Goal: Navigation & Orientation: Find specific page/section

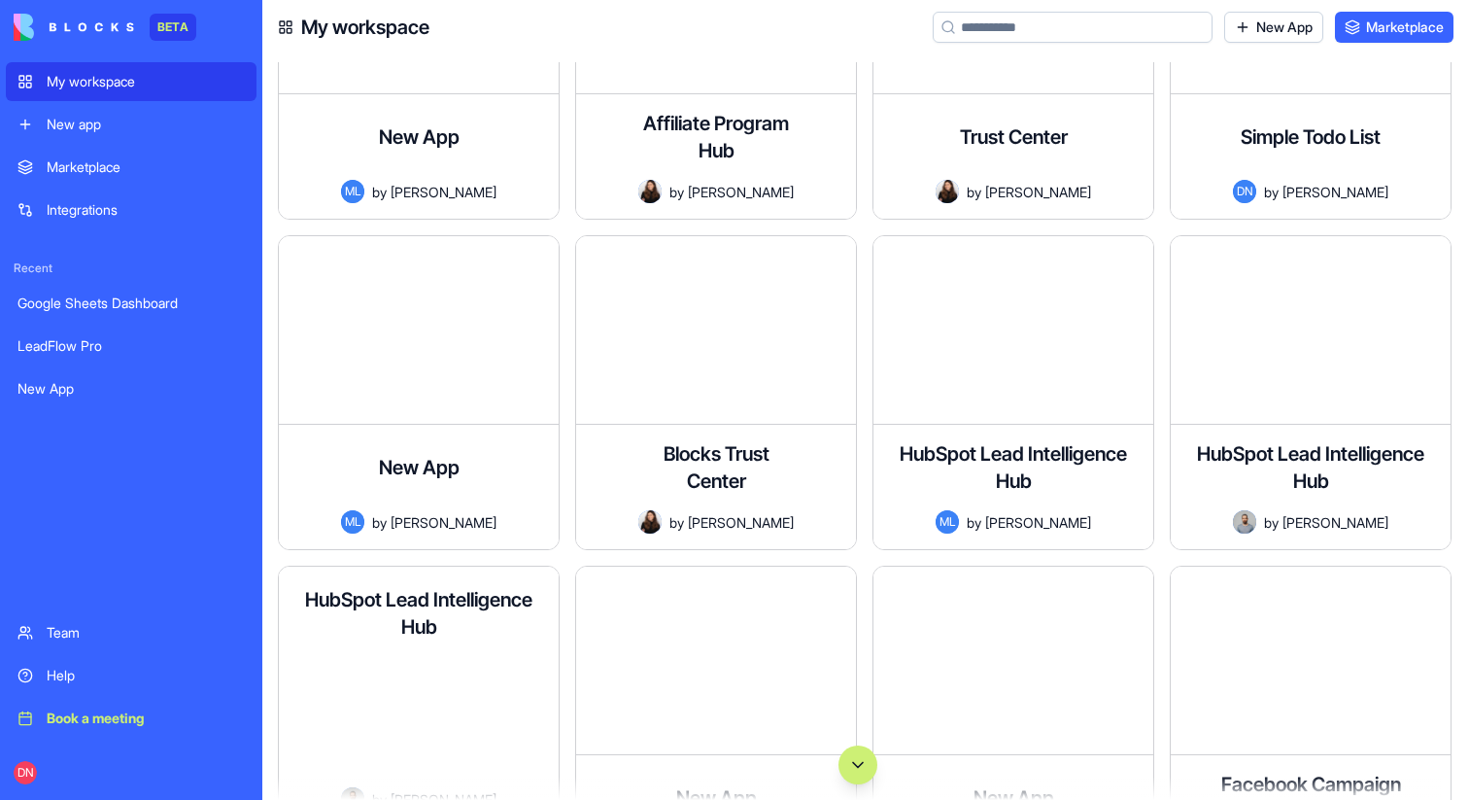
scroll to position [137704, 0]
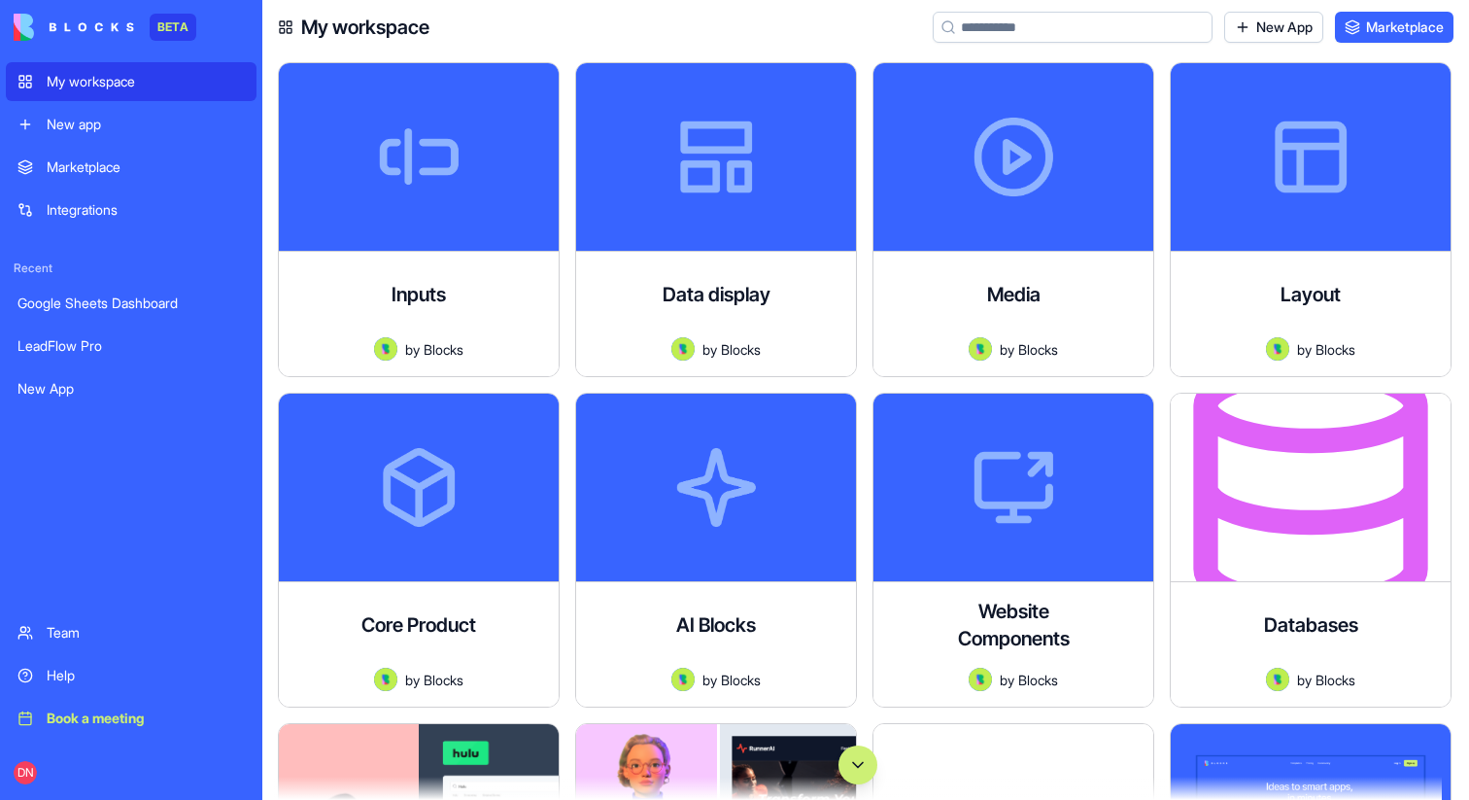
click at [851, 771] on button "Scroll to bottom" at bounding box center [858, 764] width 39 height 39
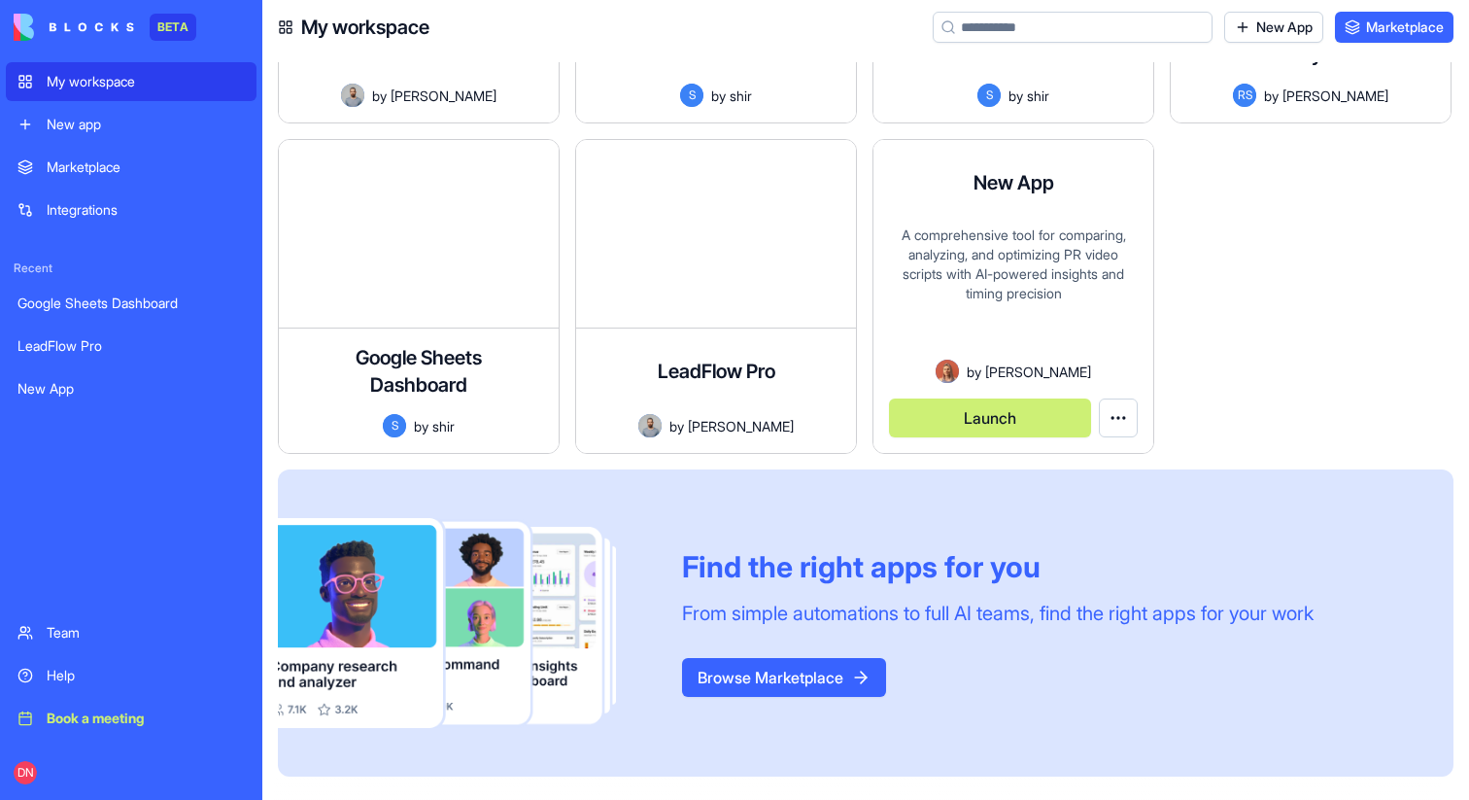
click at [995, 423] on button "Launch" at bounding box center [990, 417] width 202 height 39
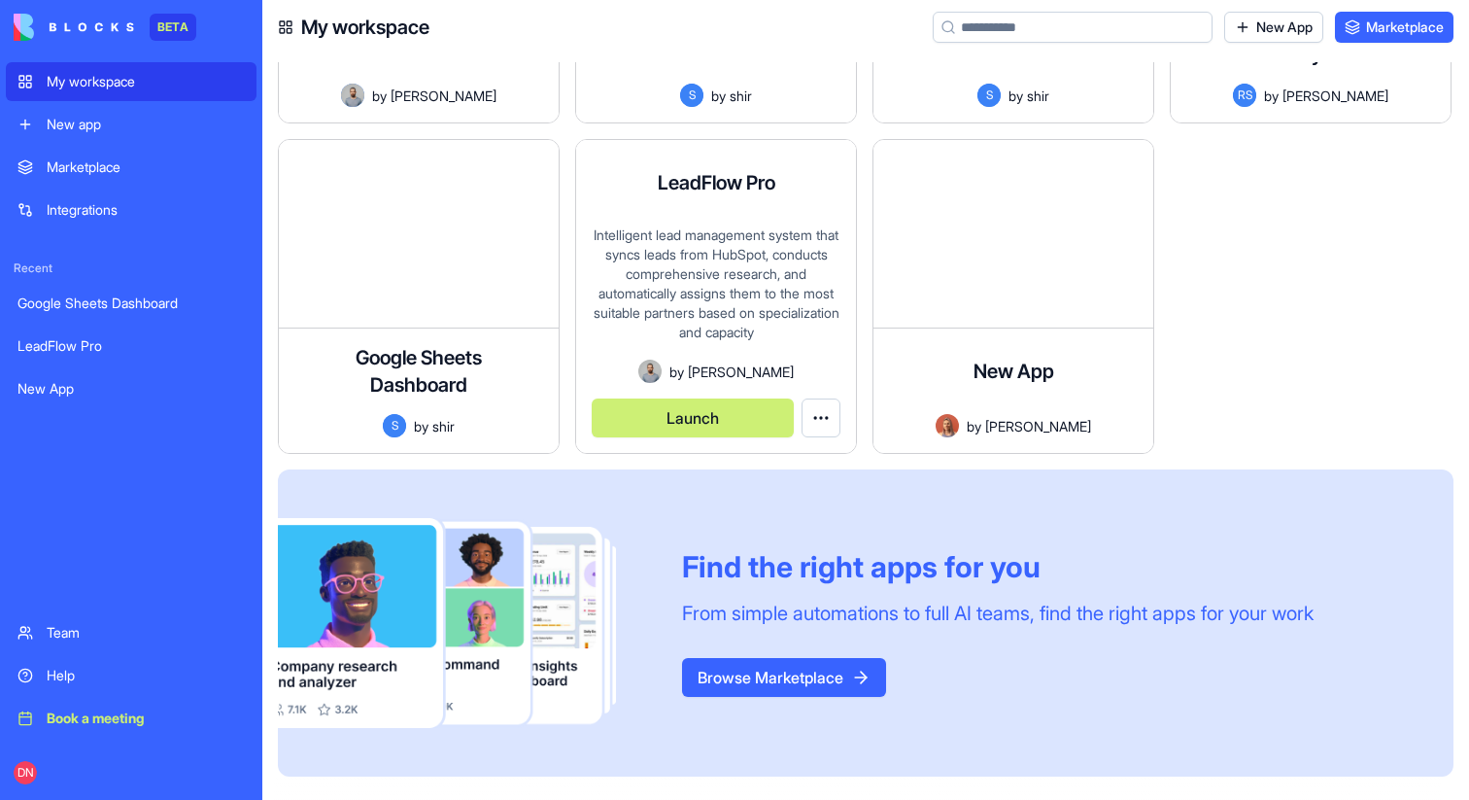
click at [659, 416] on button "Launch" at bounding box center [693, 417] width 202 height 39
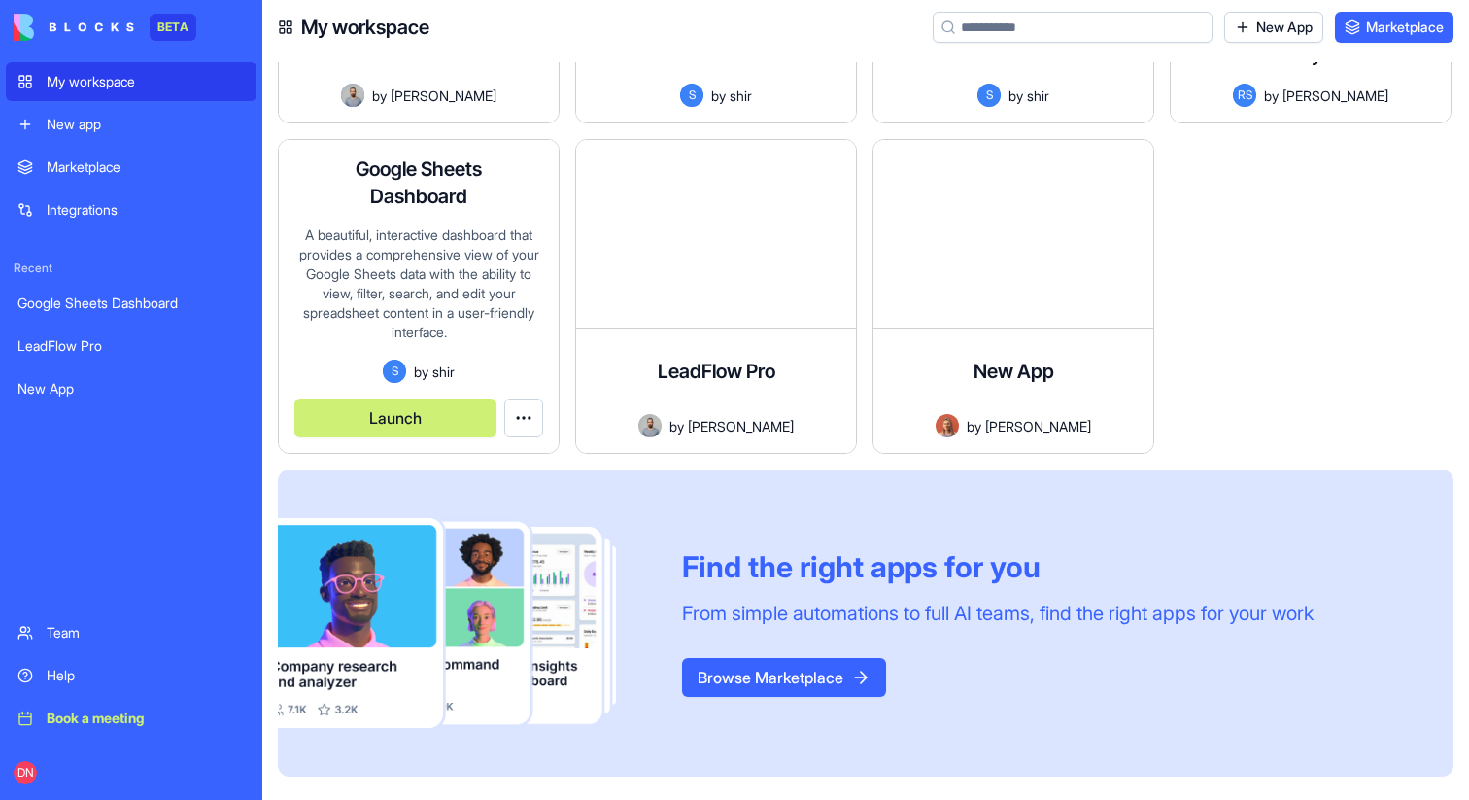
click at [414, 420] on button "Launch" at bounding box center [395, 417] width 202 height 39
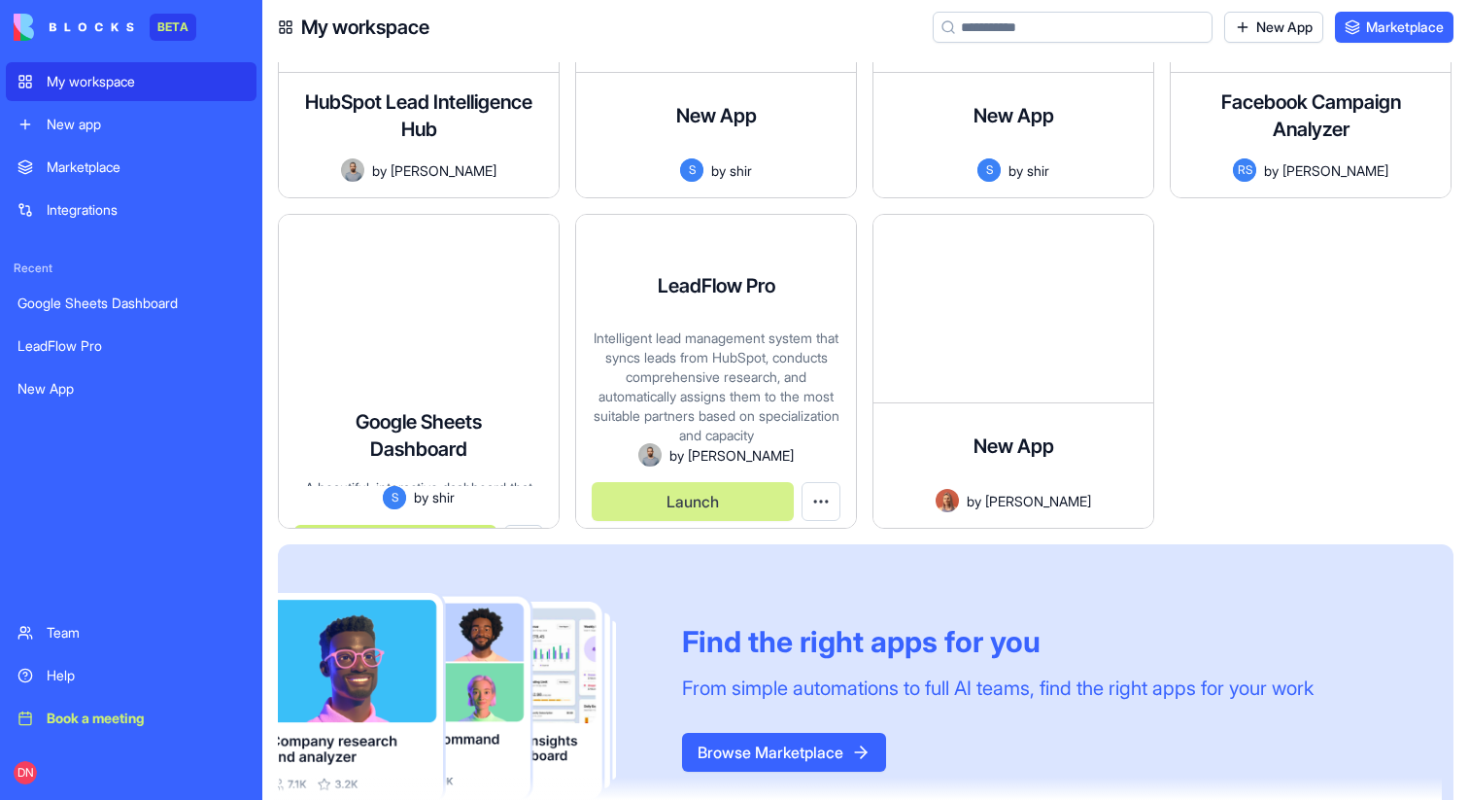
scroll to position [137591, 0]
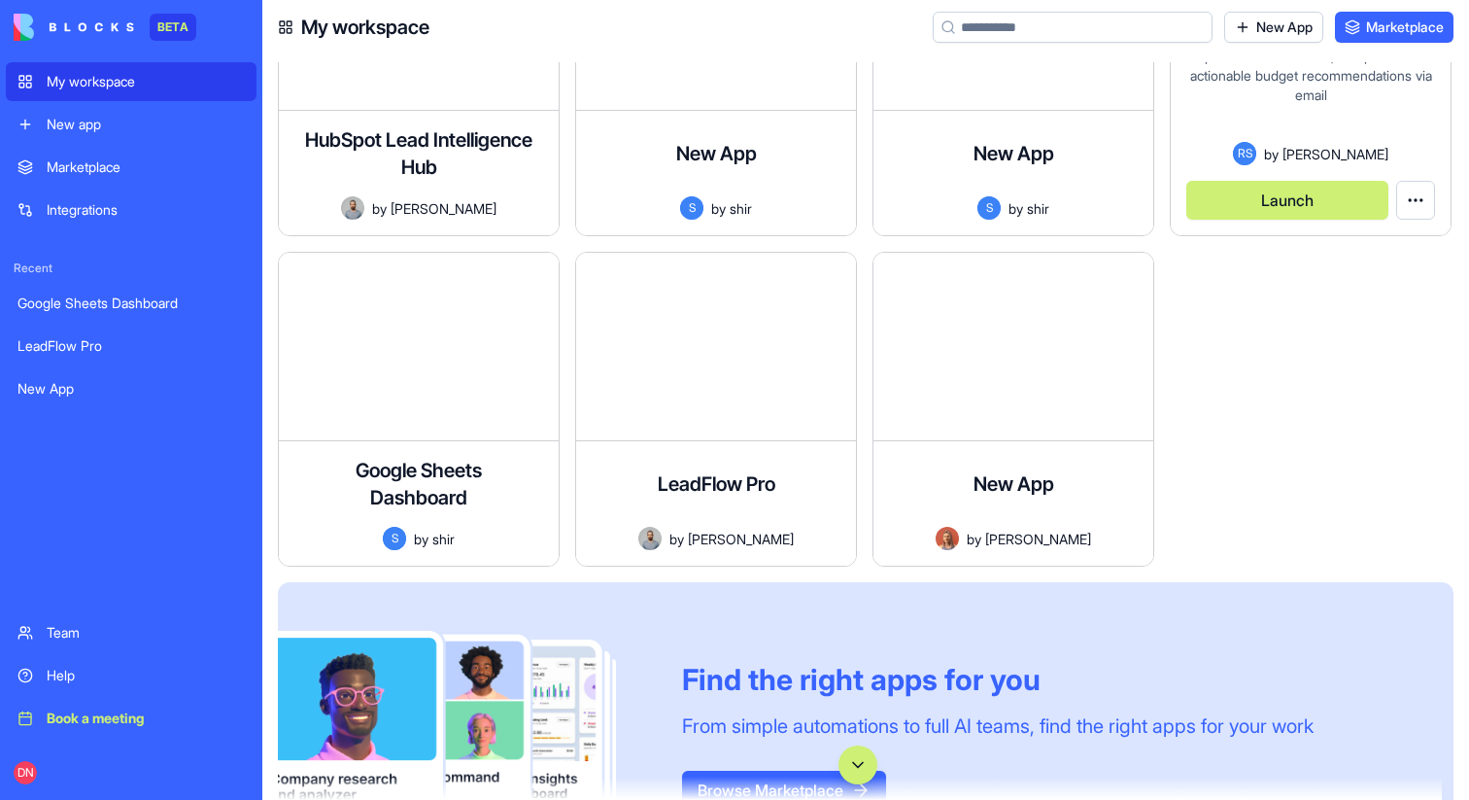
click at [1253, 211] on button "Launch" at bounding box center [1288, 200] width 202 height 39
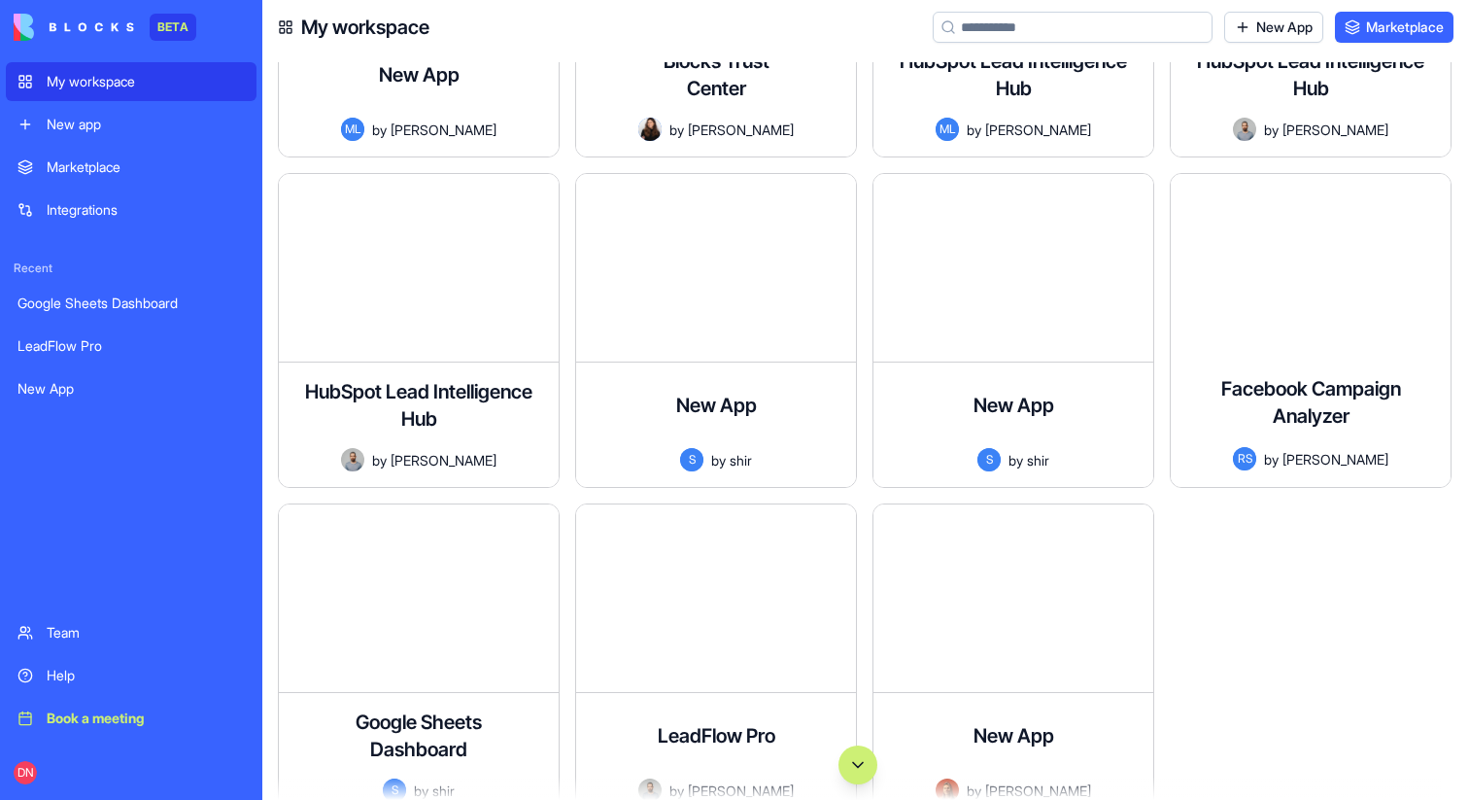
scroll to position [137326, 0]
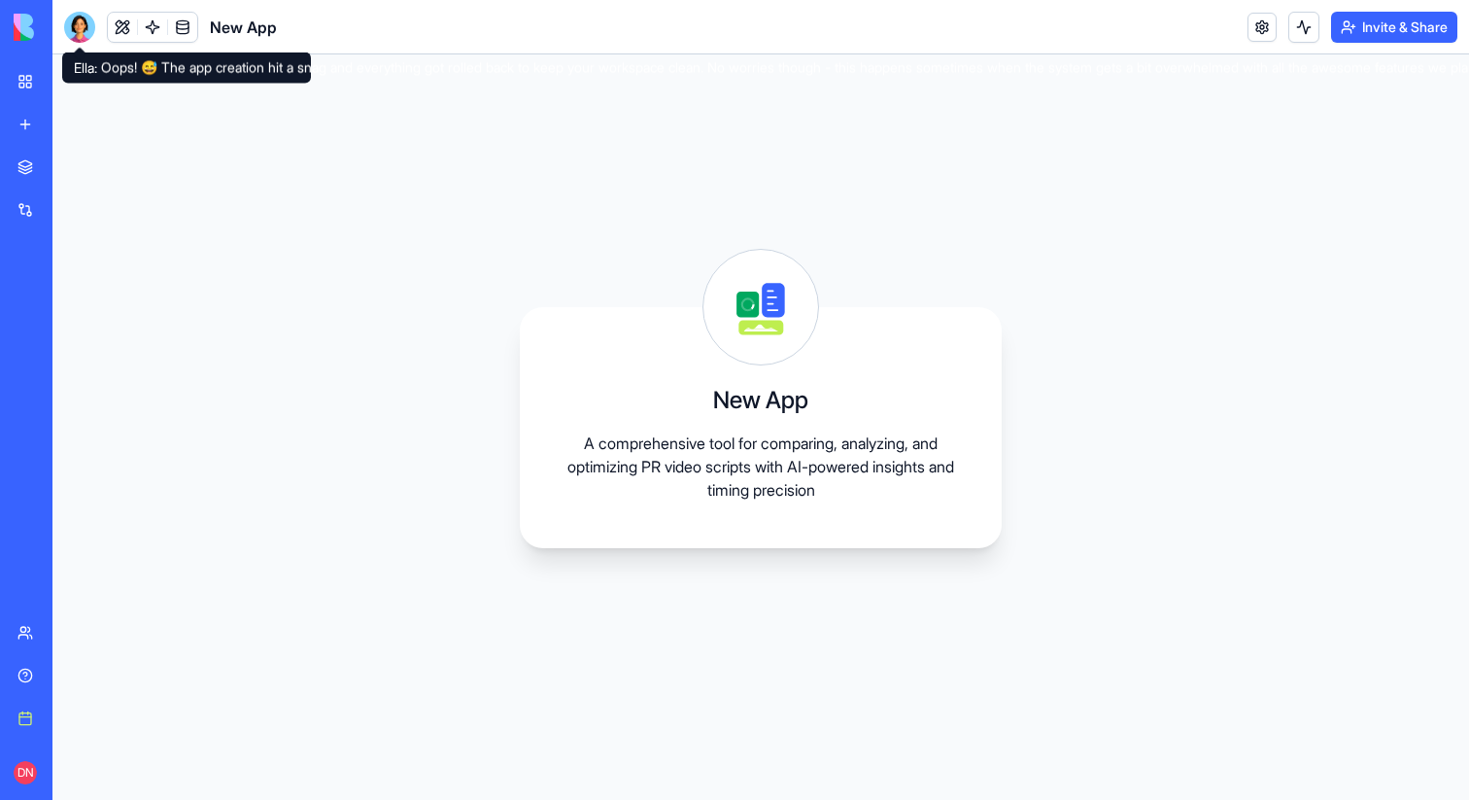
click at [84, 40] on div at bounding box center [79, 27] width 31 height 31
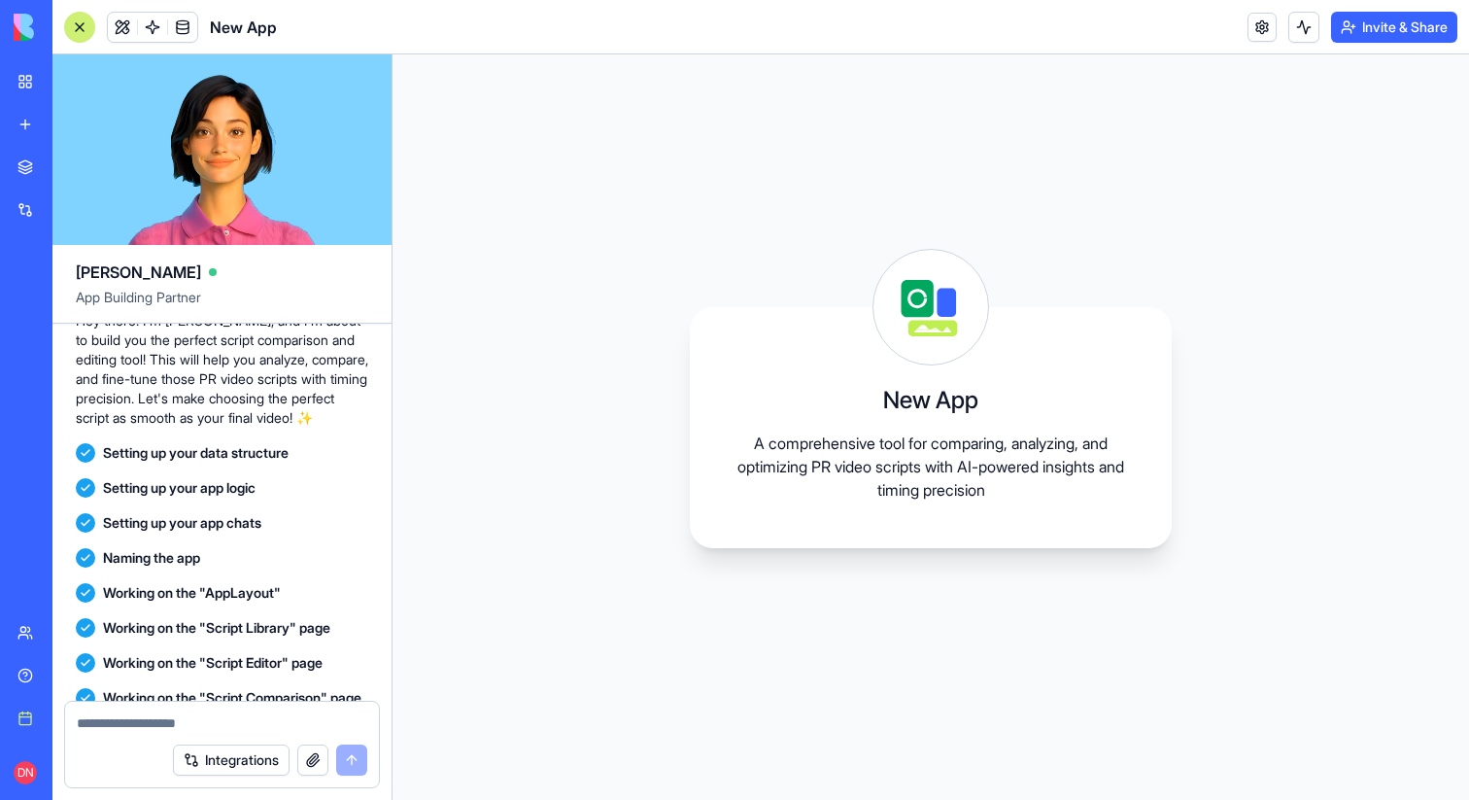
scroll to position [2161, 0]
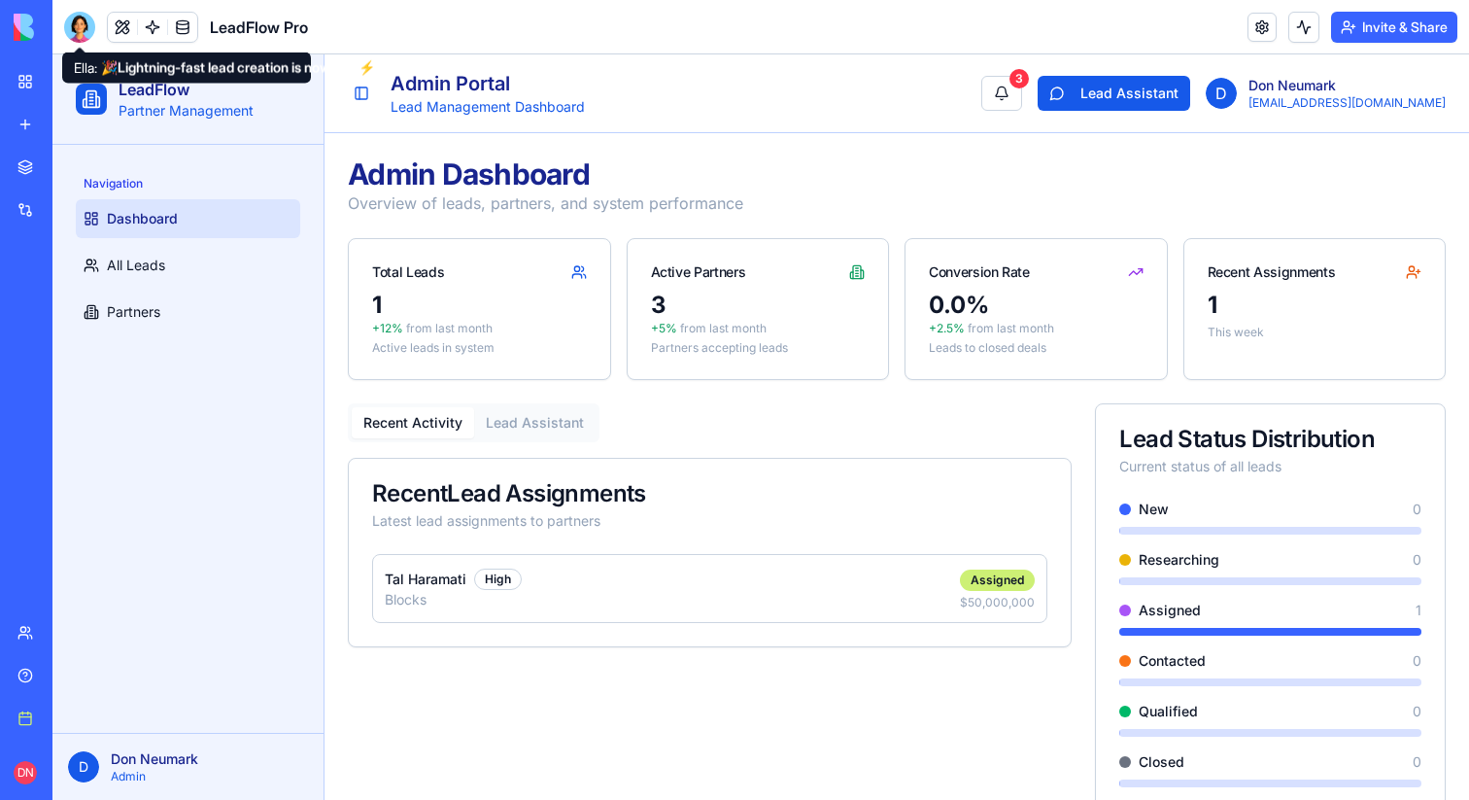
click at [80, 28] on div at bounding box center [79, 27] width 31 height 31
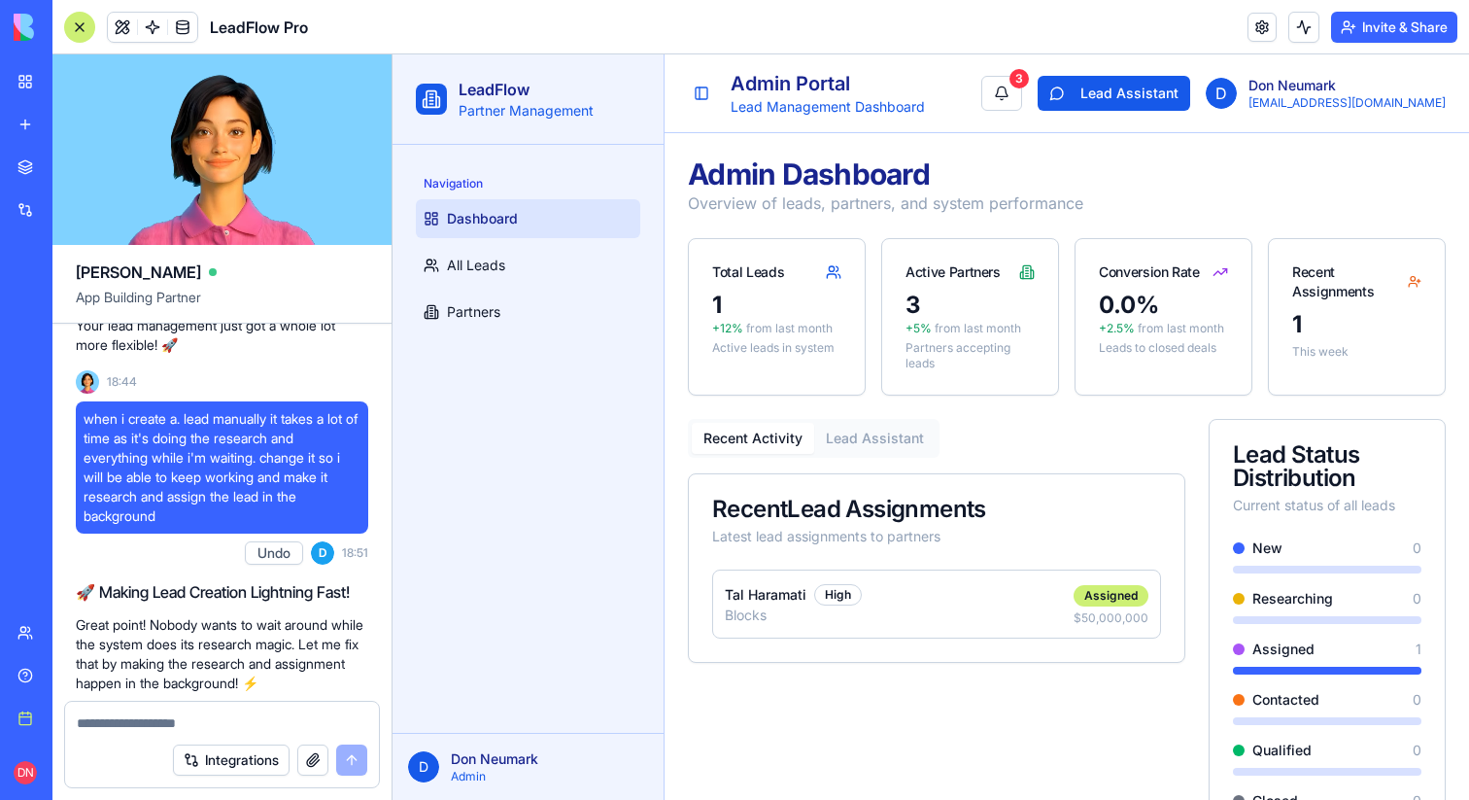
scroll to position [2110, 0]
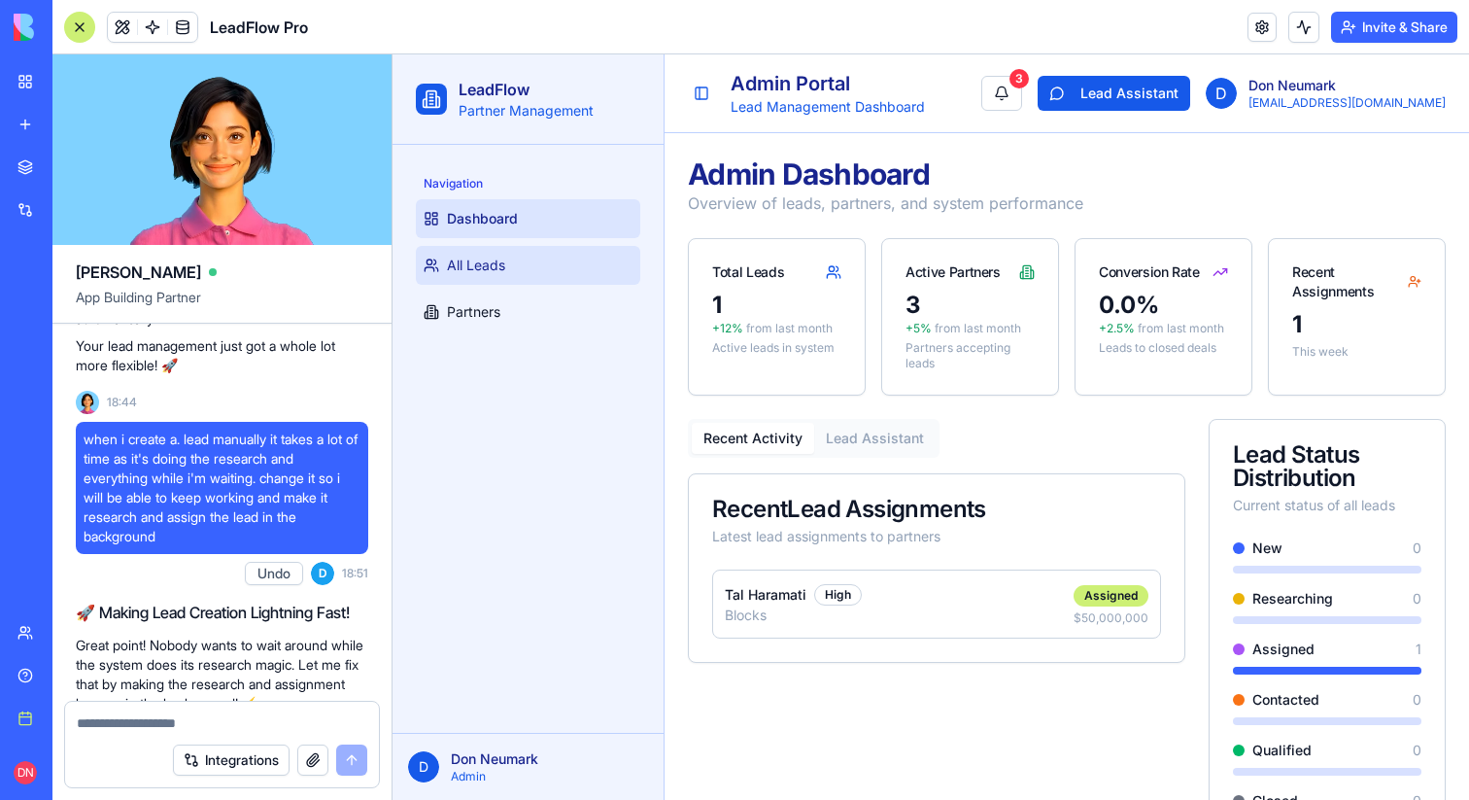
click at [520, 272] on link "All Leads" at bounding box center [528, 265] width 224 height 39
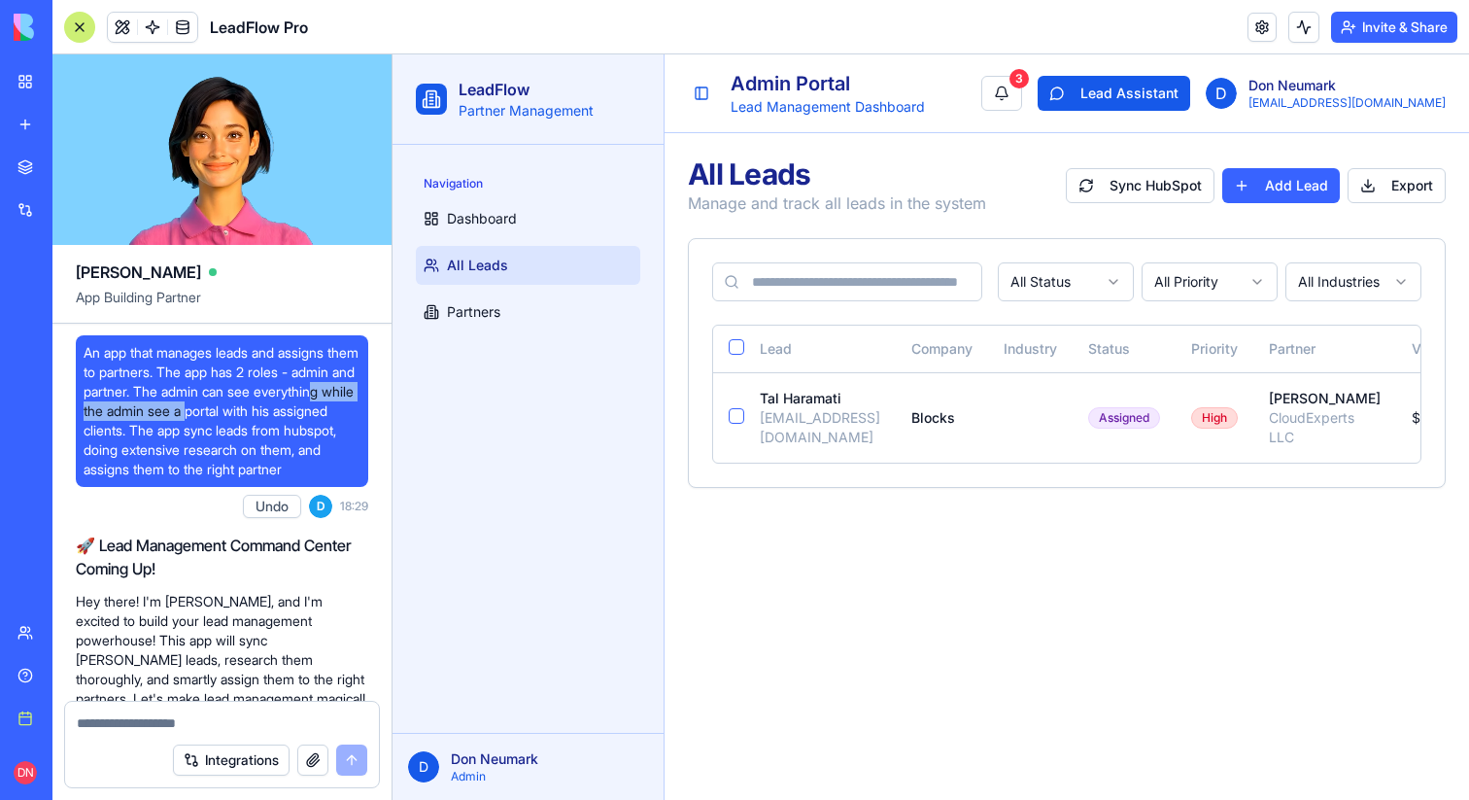
drag, startPoint x: 144, startPoint y: 410, endPoint x: 298, endPoint y: 412, distance: 154.5
click at [298, 412] on span "An app that manages leads and assigns them to partners. The app has 2 roles - a…" at bounding box center [222, 411] width 277 height 136
drag, startPoint x: 139, startPoint y: 440, endPoint x: 282, endPoint y: 439, distance: 142.9
click at [282, 439] on span "An app that manages leads and assigns them to partners. The app has 2 roles - a…" at bounding box center [222, 411] width 277 height 136
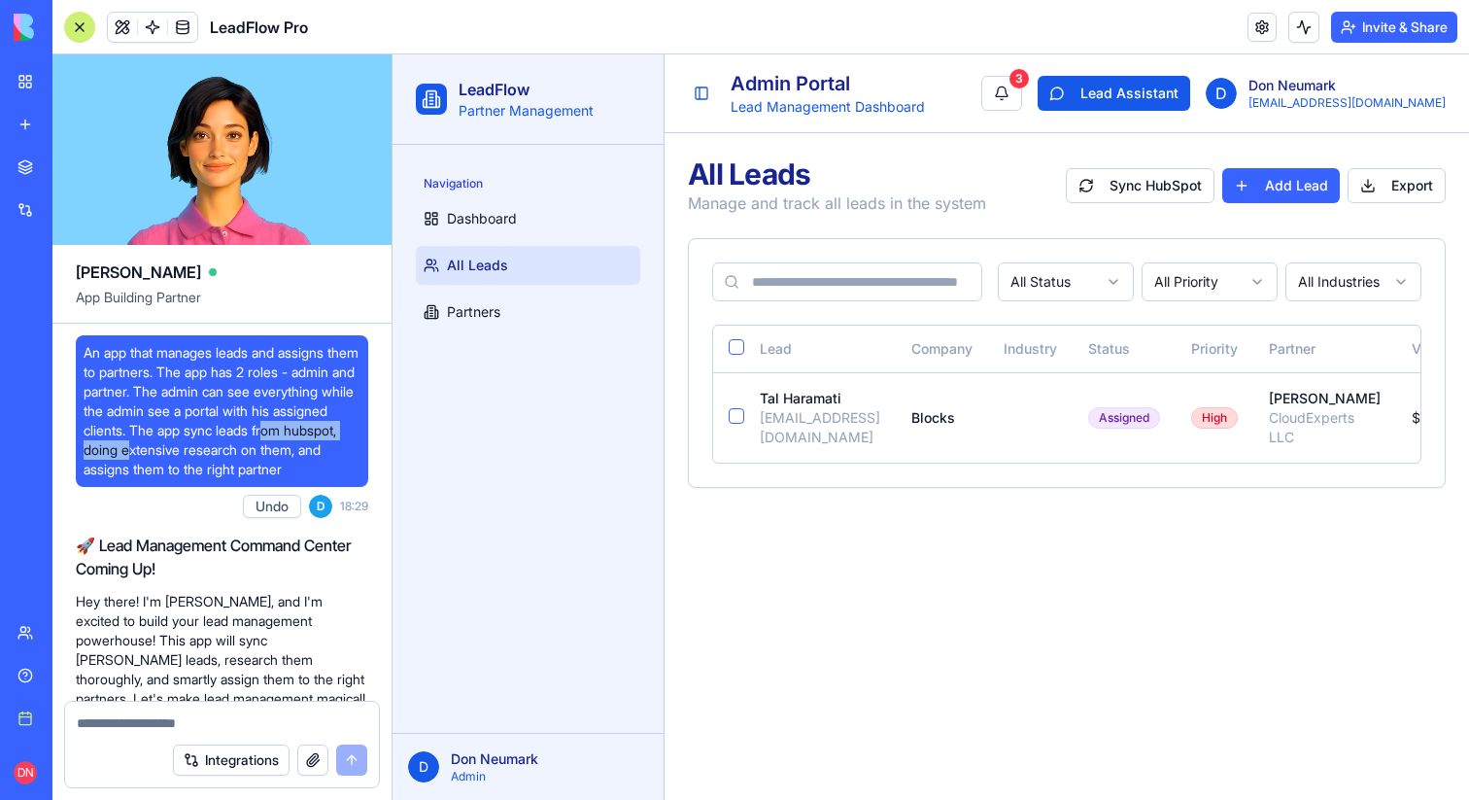
drag, startPoint x: 132, startPoint y: 447, endPoint x: 260, endPoint y: 447, distance: 128.3
click at [260, 447] on span "An app that manages leads and assigns them to partners. The app has 2 roles - a…" at bounding box center [222, 411] width 277 height 136
drag, startPoint x: 184, startPoint y: 470, endPoint x: 271, endPoint y: 470, distance: 87.5
click at [271, 470] on span "An app that manages leads and assigns them to partners. The app has 2 roles - a…" at bounding box center [222, 411] width 277 height 136
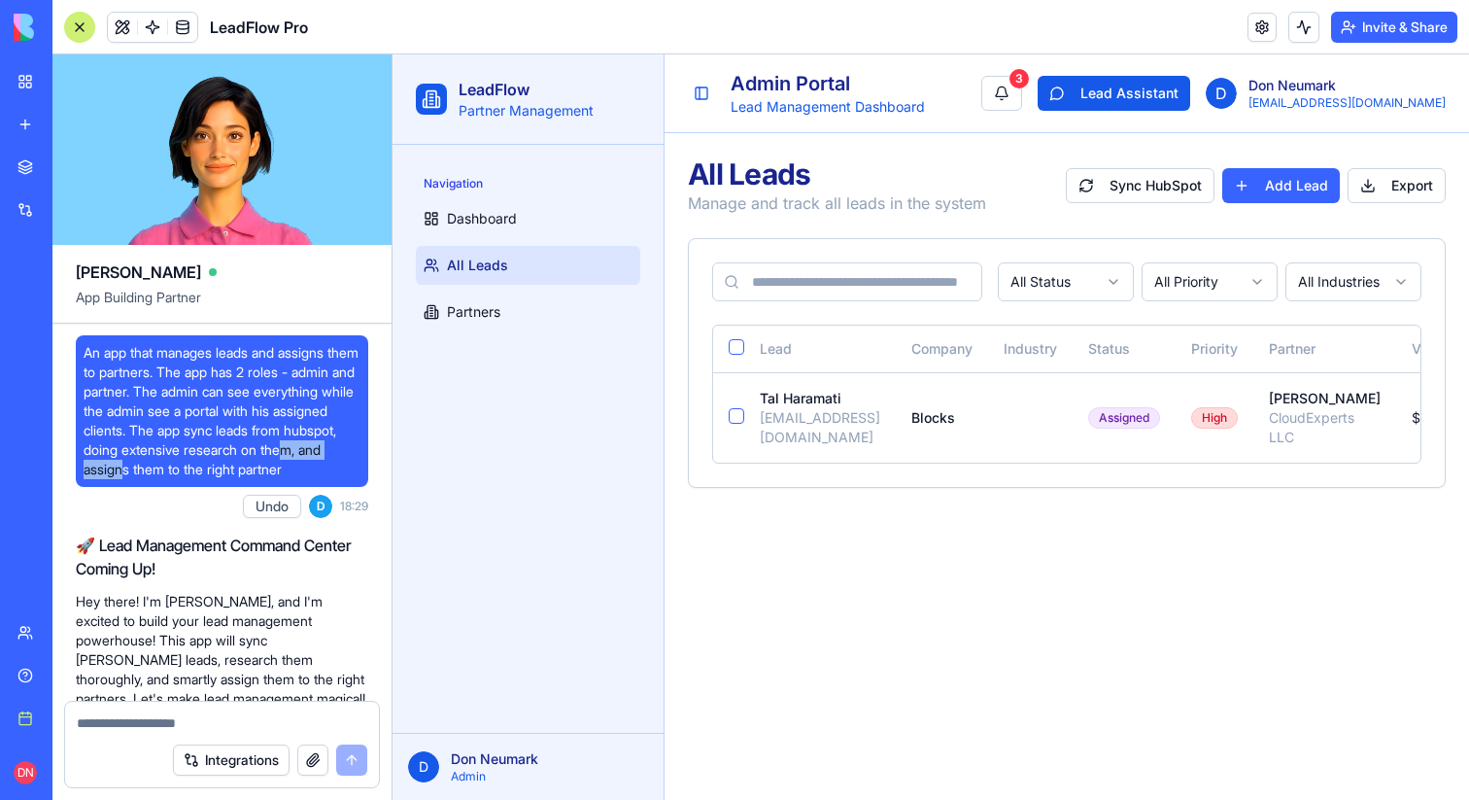
click at [271, 470] on span "An app that manages leads and assigns them to partners. The app has 2 roles - a…" at bounding box center [222, 411] width 277 height 136
click at [152, 23] on link at bounding box center [152, 27] width 29 height 29
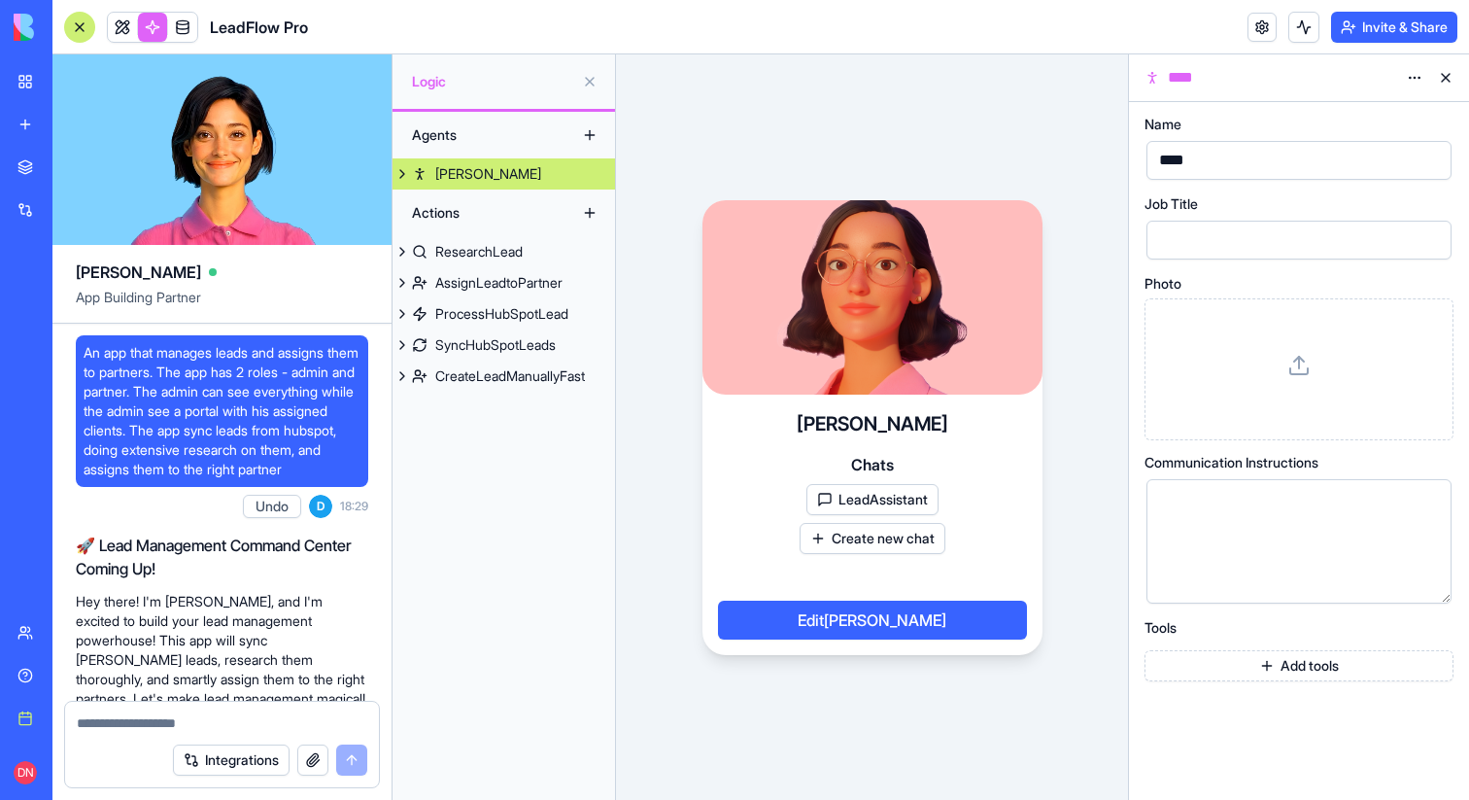
click at [400, 176] on button at bounding box center [402, 173] width 19 height 31
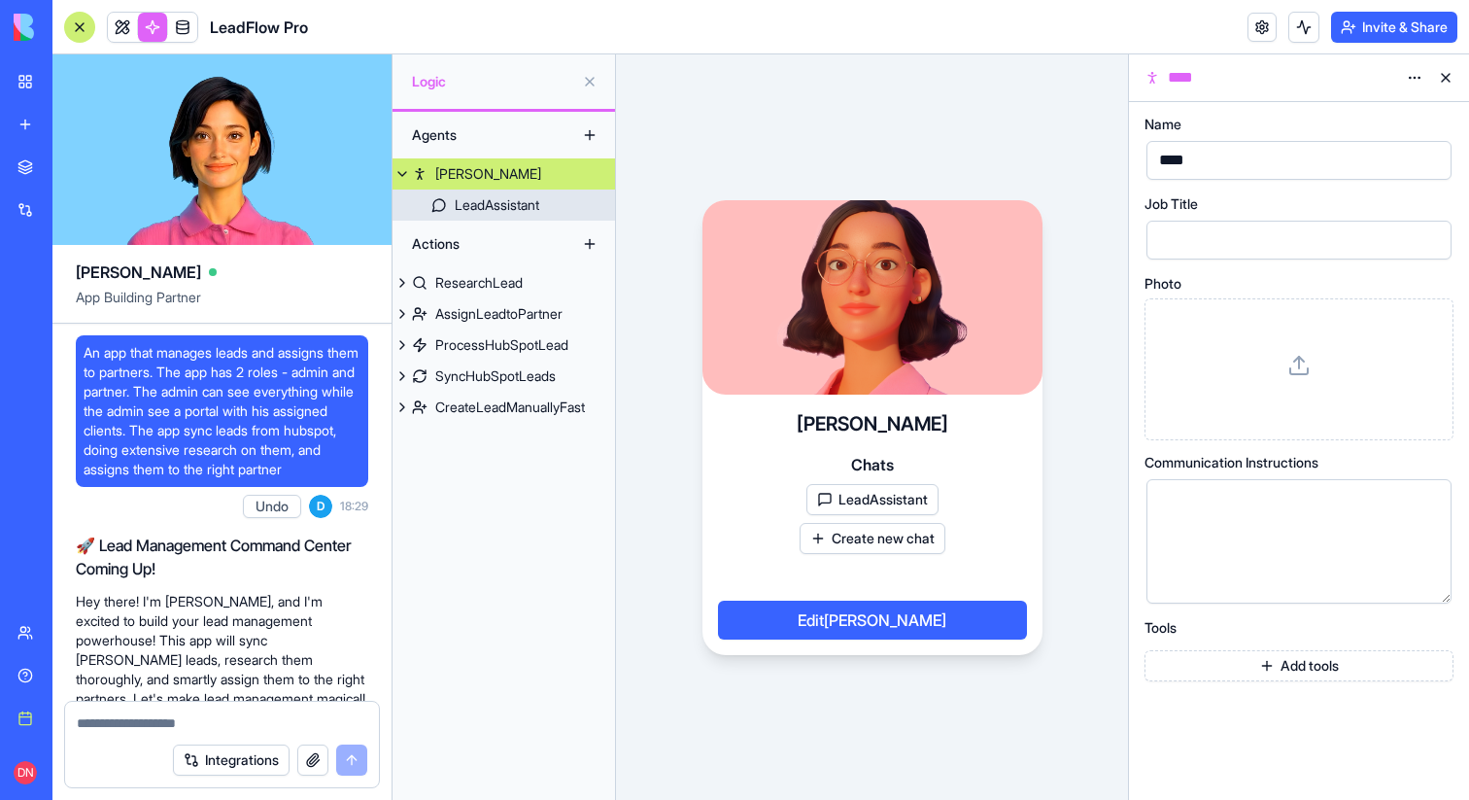
click at [499, 197] on div "LeadAssistant" at bounding box center [497, 204] width 85 height 19
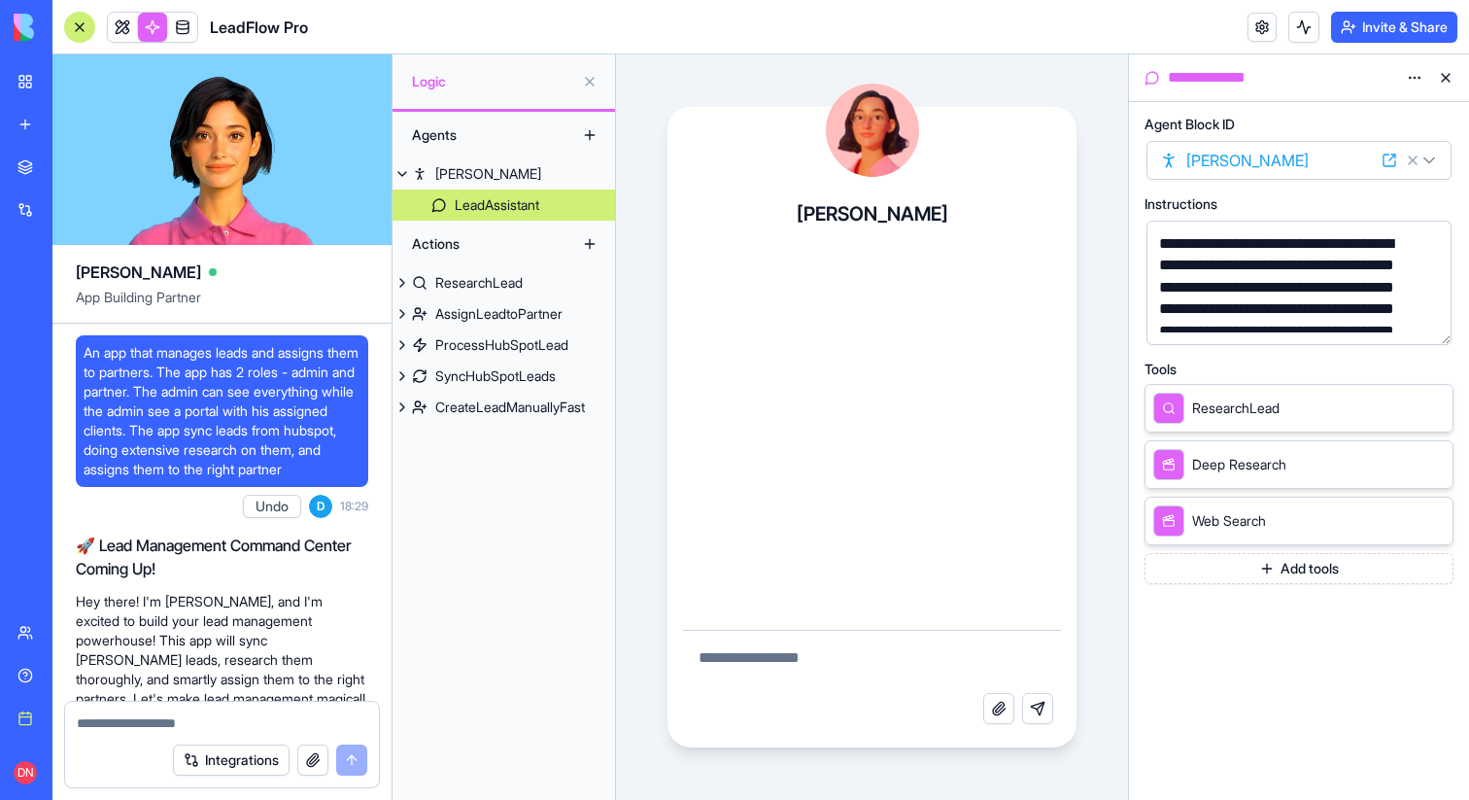
click at [1396, 581] on button "Add tools" at bounding box center [1299, 568] width 309 height 31
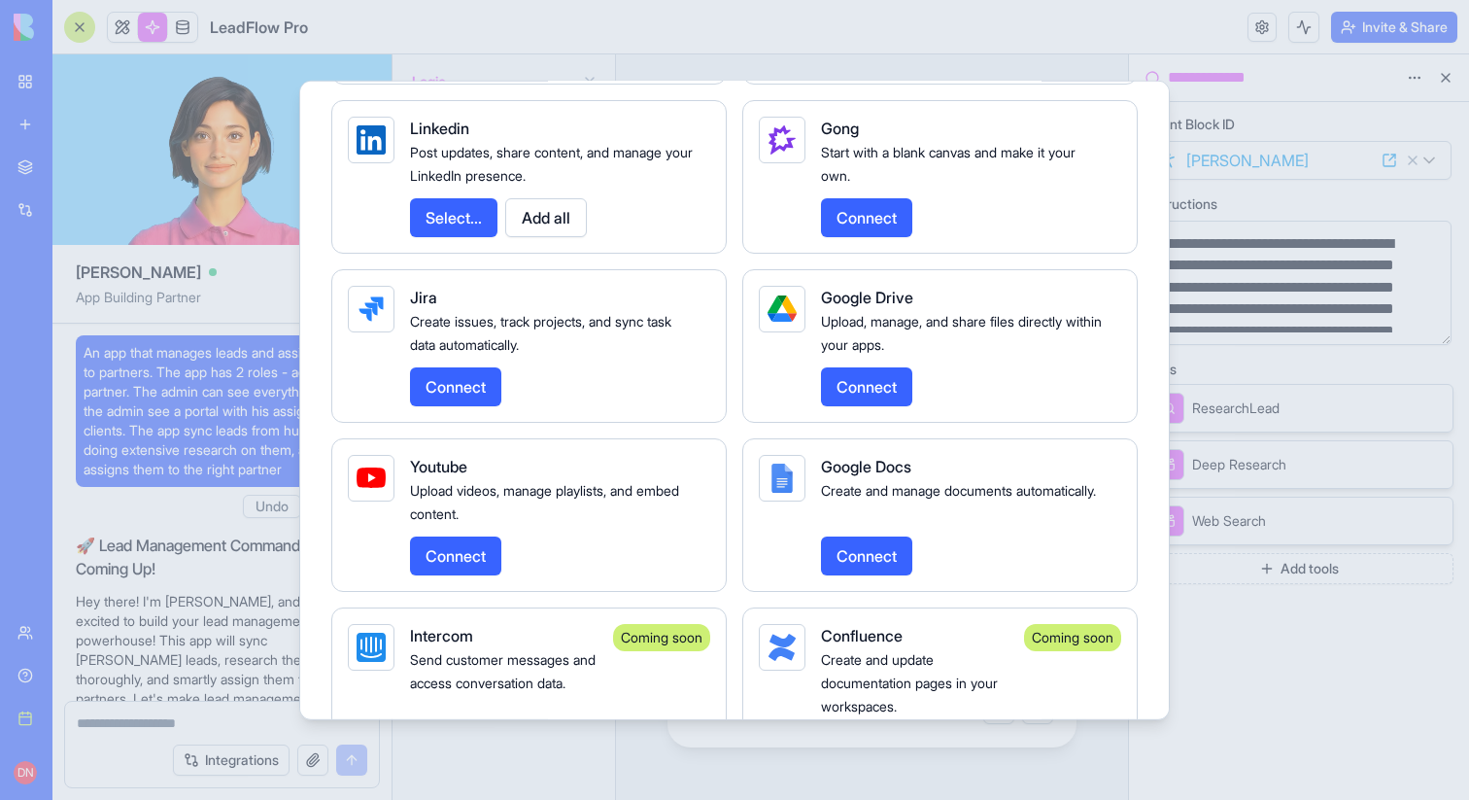
scroll to position [3589, 0]
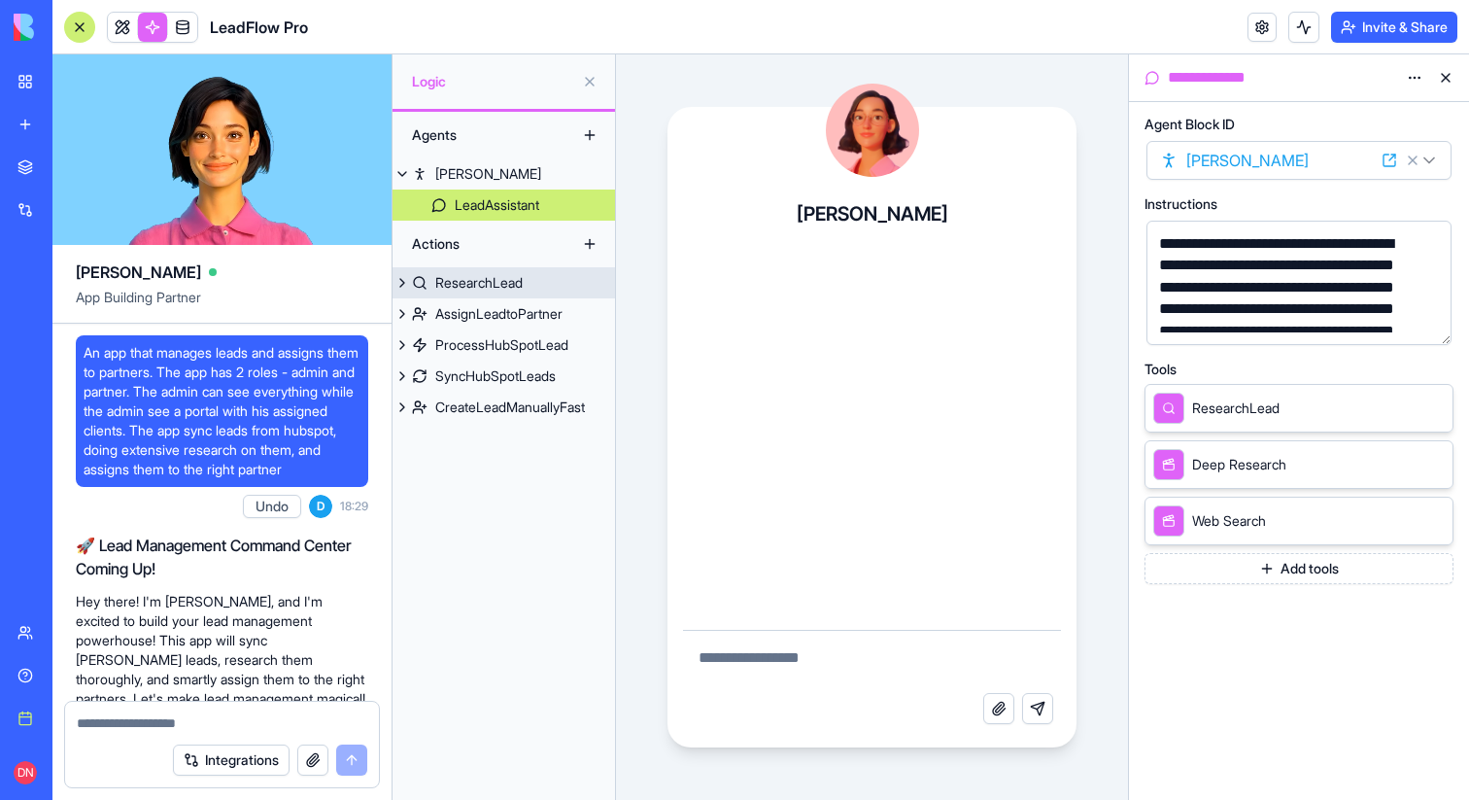
click at [480, 289] on div "ResearchLead" at bounding box center [478, 282] width 87 height 19
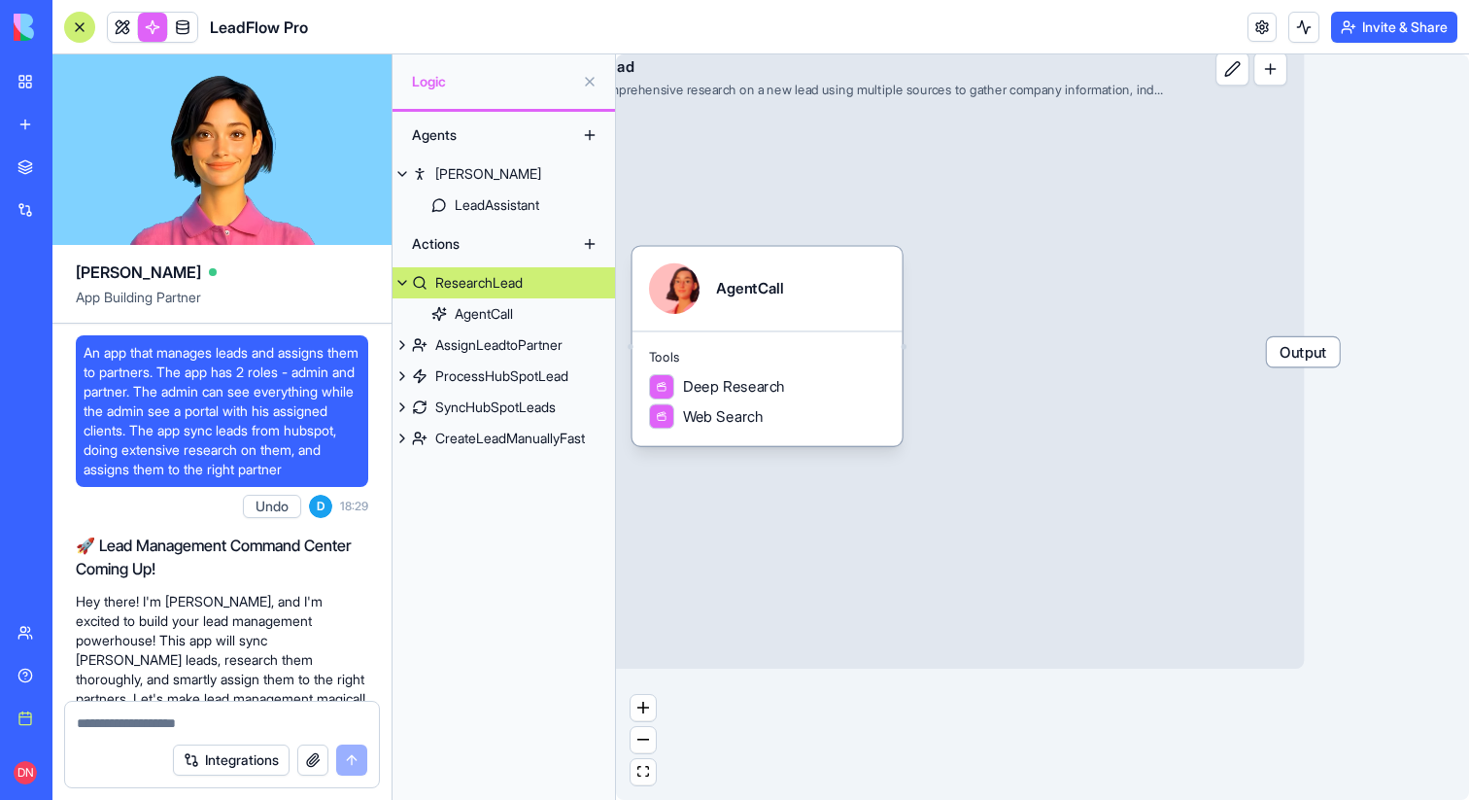
drag, startPoint x: 990, startPoint y: 470, endPoint x: 1144, endPoint y: 485, distance: 154.2
click at [1148, 487] on div "Input ResearchLead Conducts comprehensive research on a new lead using multiple…" at bounding box center [878, 352] width 853 height 634
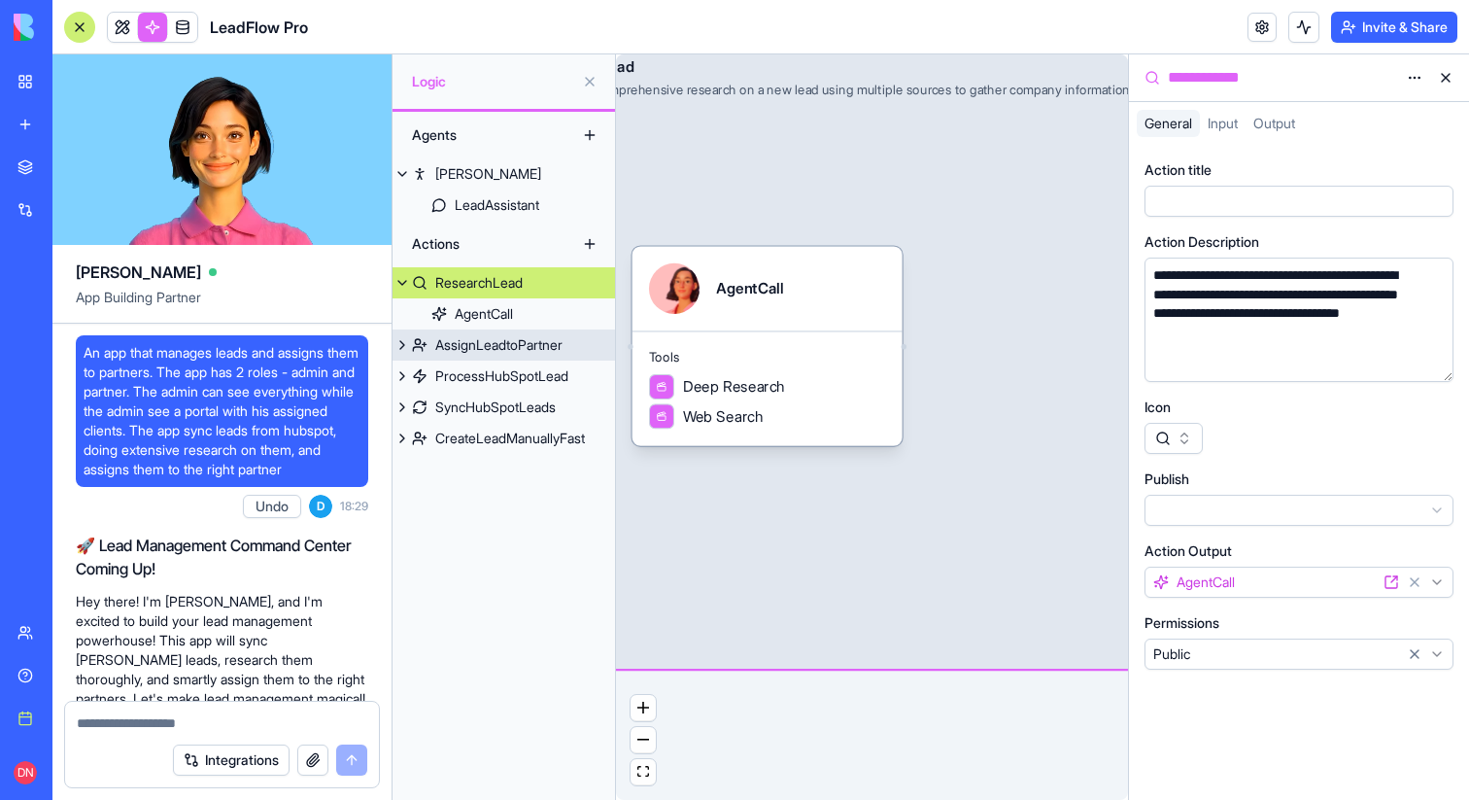
click at [484, 355] on link "AssignLeadtoPartner" at bounding box center [504, 344] width 223 height 31
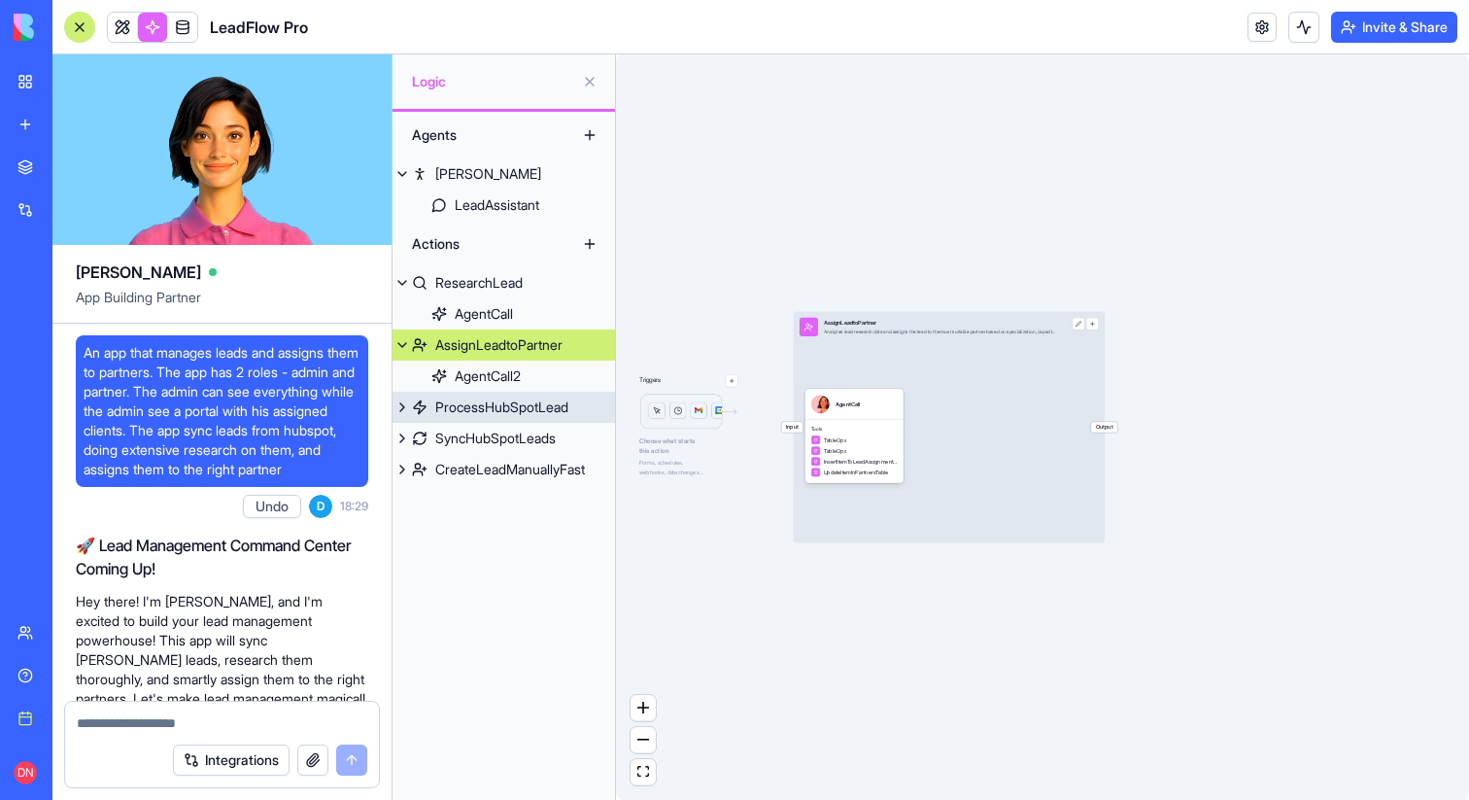
click at [494, 411] on div "ProcessHubSpotLead" at bounding box center [501, 406] width 133 height 19
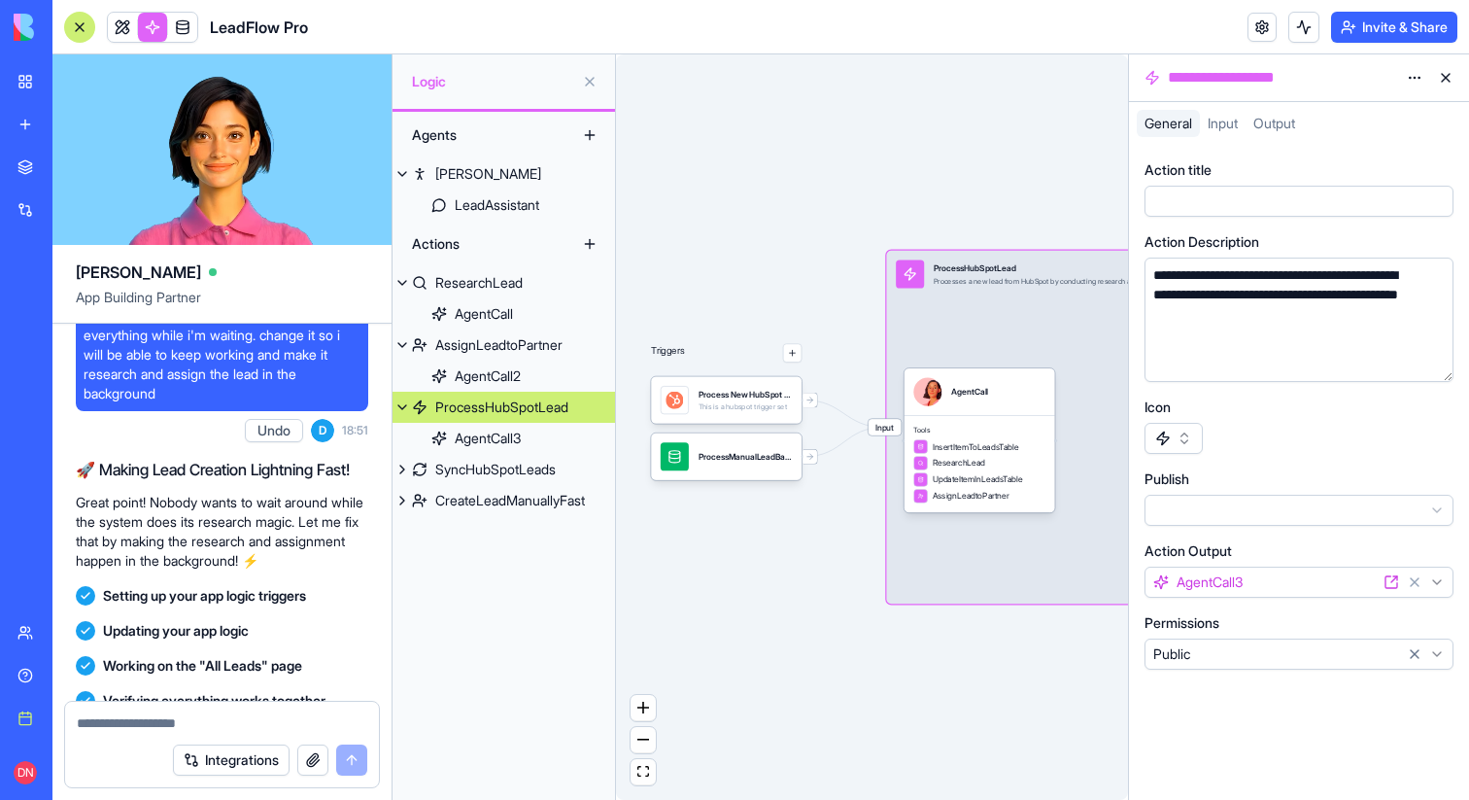
scroll to position [2258, 0]
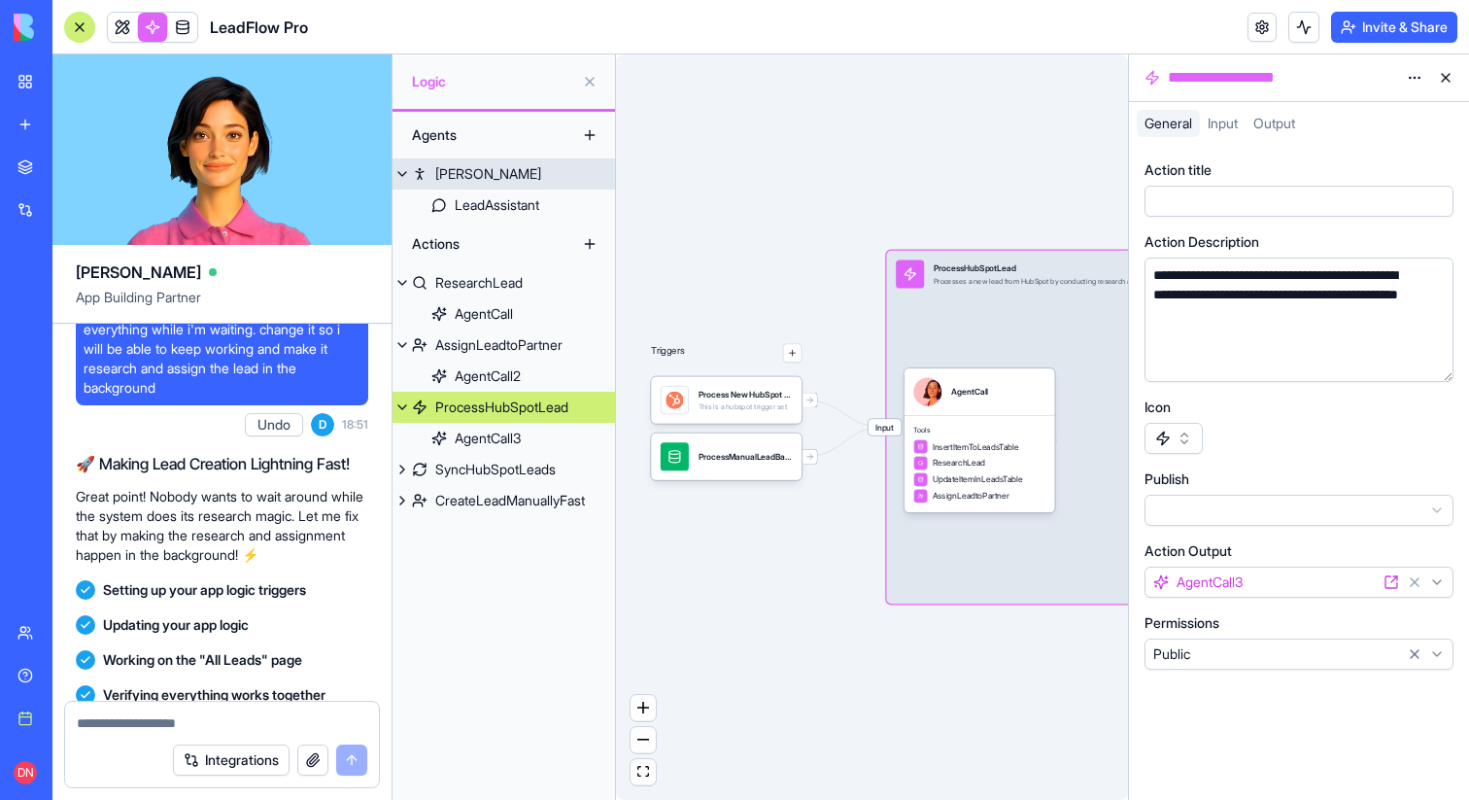
click at [483, 177] on link "Nora" at bounding box center [504, 173] width 223 height 31
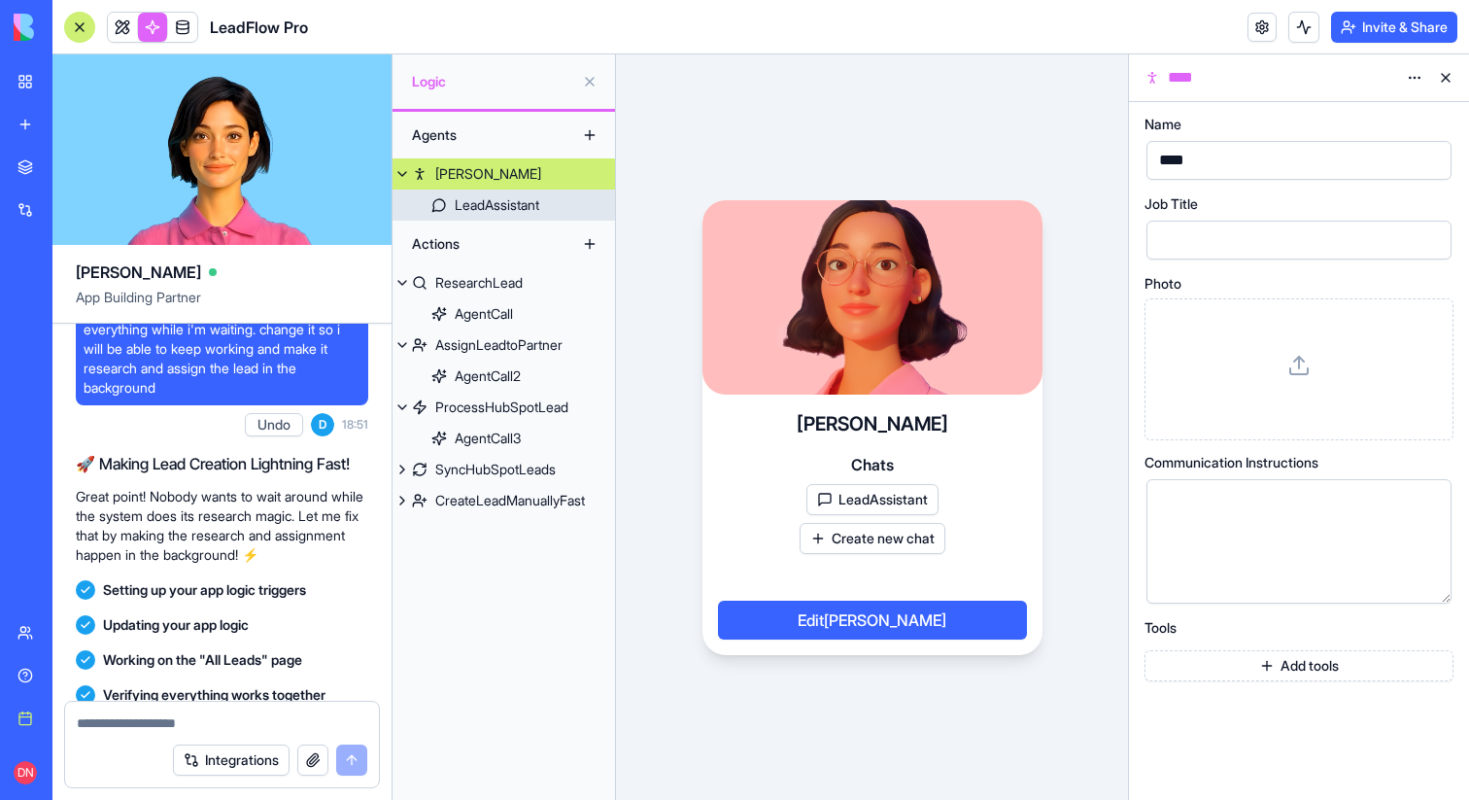
click at [502, 221] on div "Actions" at bounding box center [504, 244] width 223 height 47
click at [505, 210] on div "LeadAssistant" at bounding box center [497, 204] width 85 height 19
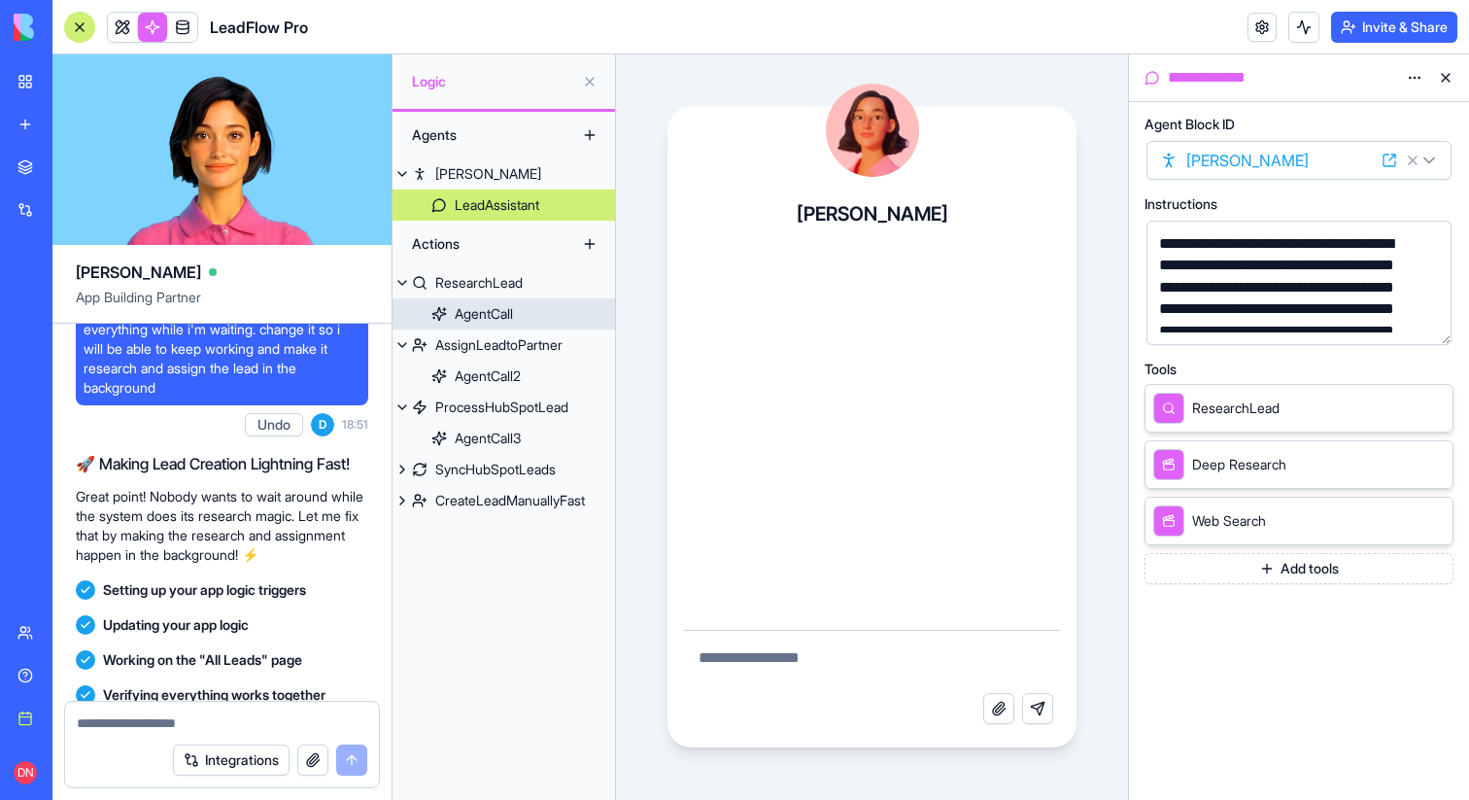
click at [482, 314] on div "AgentCall" at bounding box center [484, 313] width 58 height 19
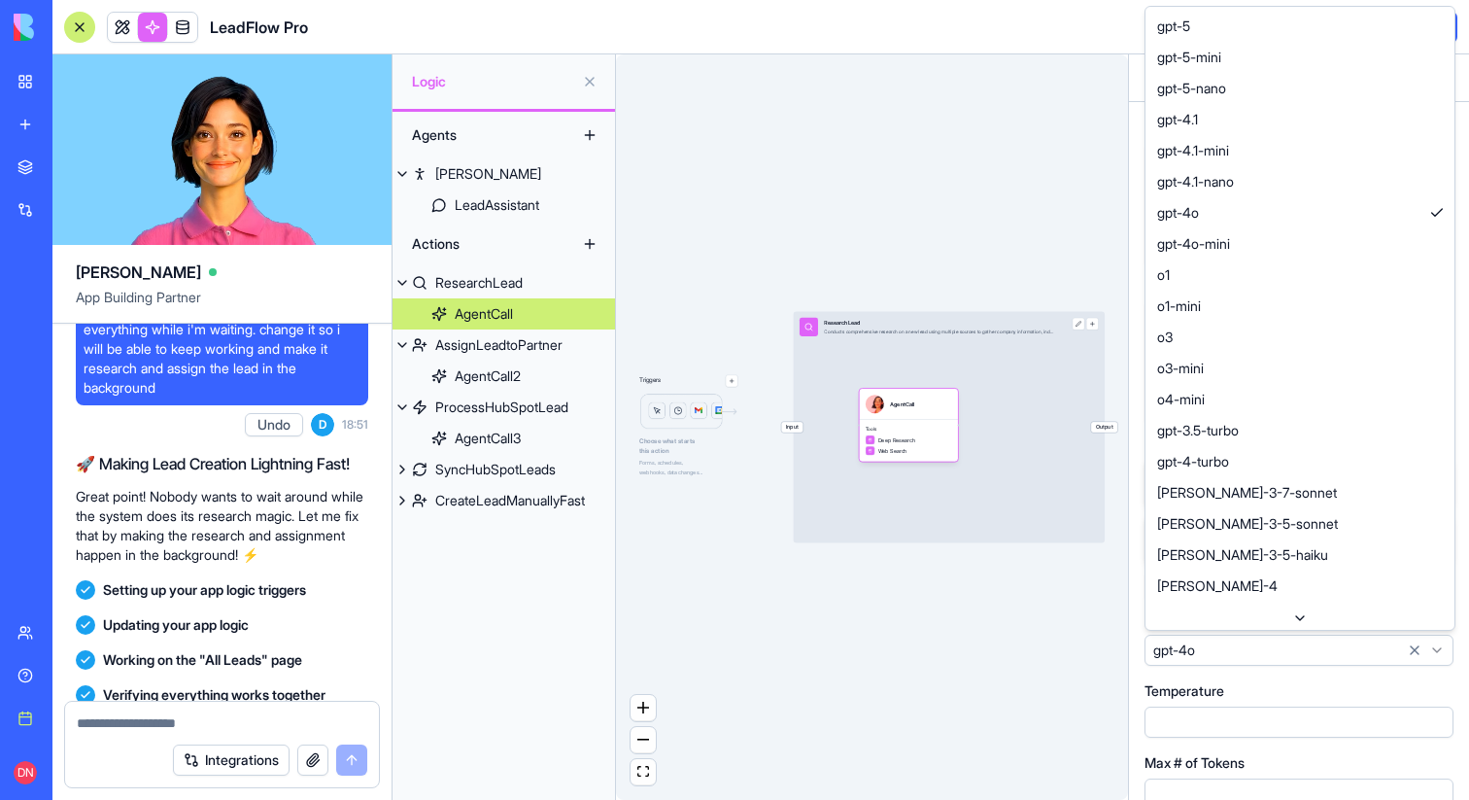
click at [1210, 656] on html "BETA My workspace New app Marketplace Integrations Recent Google Sheets Dashboa…" at bounding box center [734, 400] width 1469 height 800
click at [490, 375] on html "BETA My workspace New app Marketplace Integrations Recent Google Sheets Dashboa…" at bounding box center [734, 400] width 1469 height 800
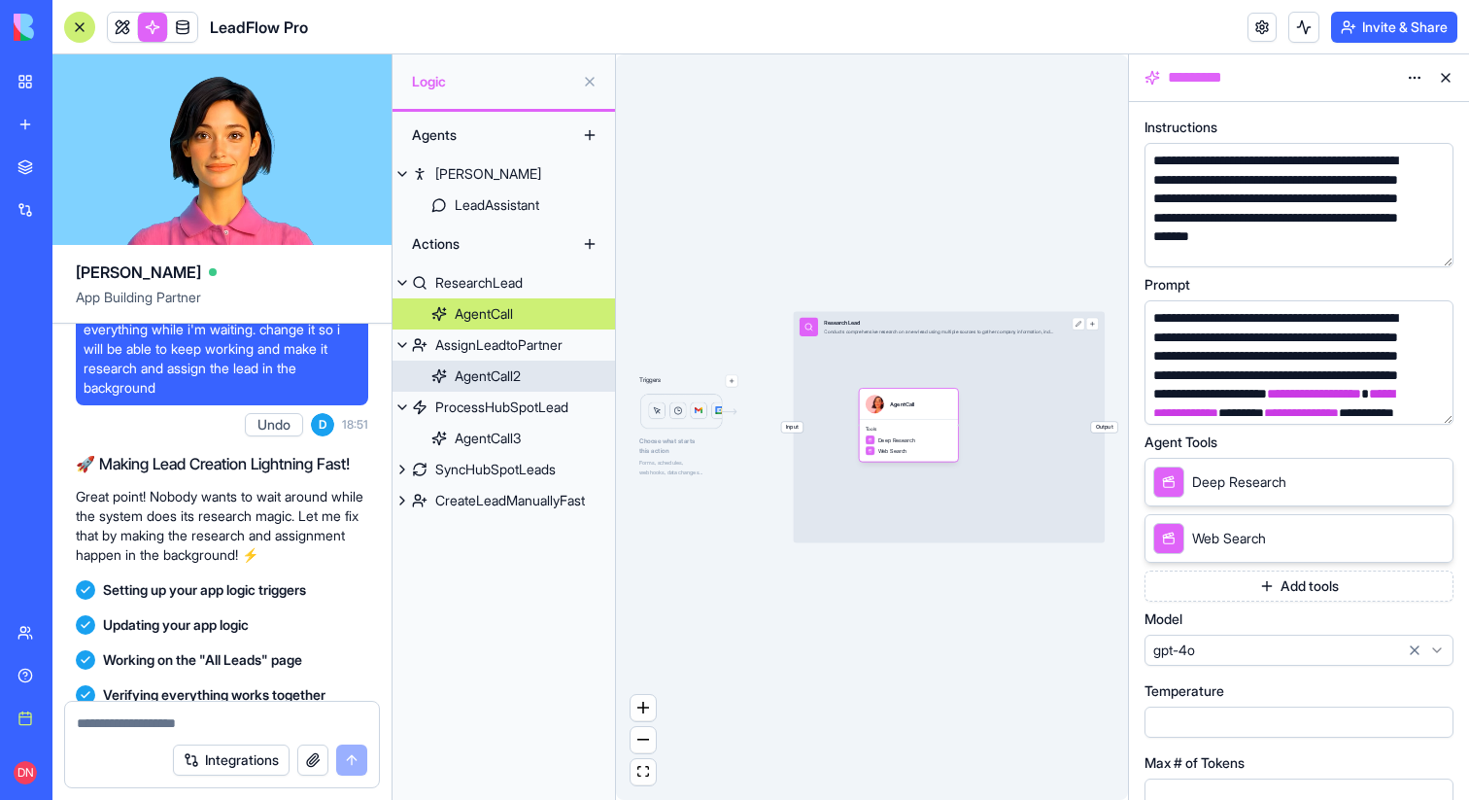
click at [490, 375] on div "AgentCall2" at bounding box center [488, 375] width 66 height 19
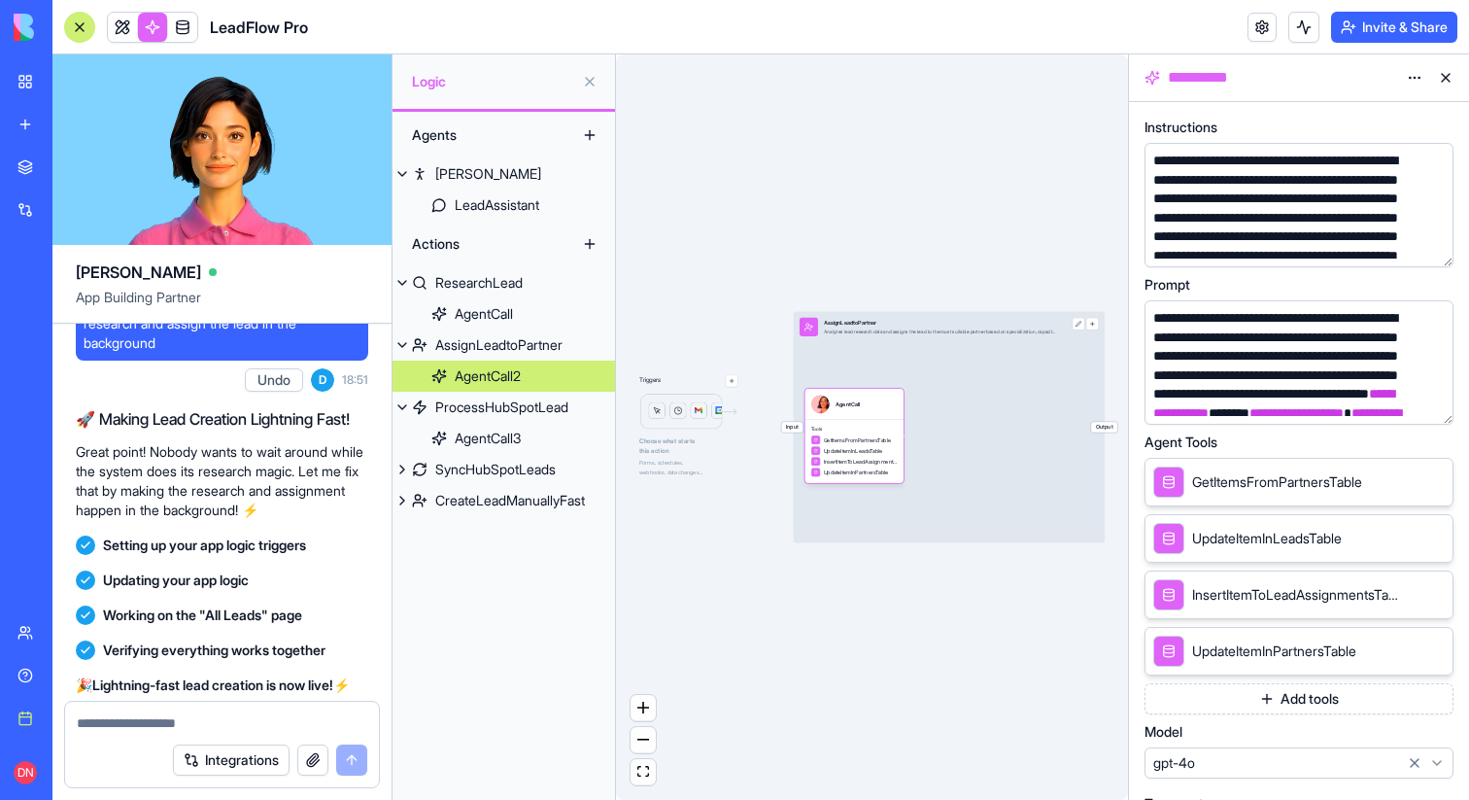
scroll to position [2301, 0]
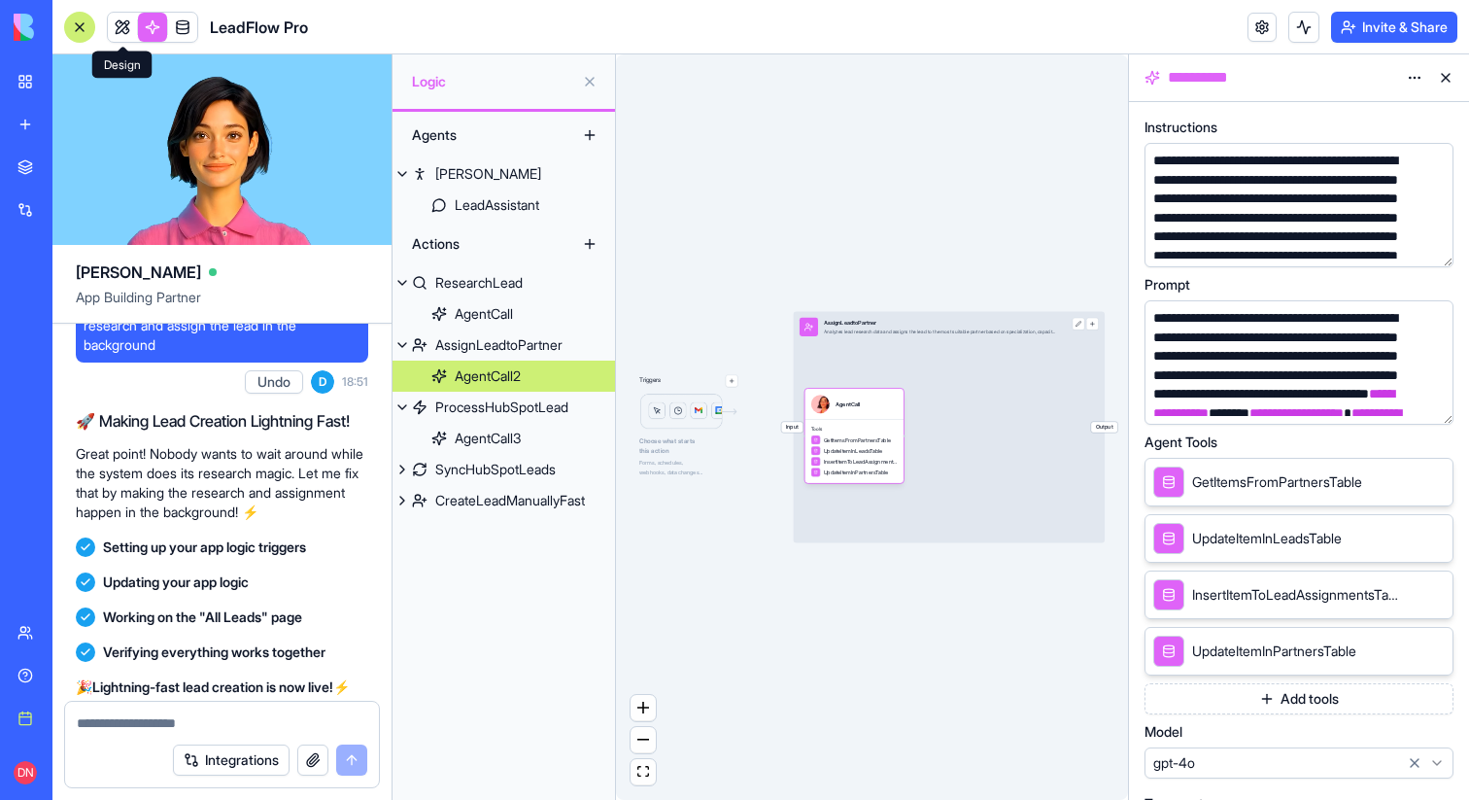
click at [133, 32] on link at bounding box center [122, 27] width 29 height 29
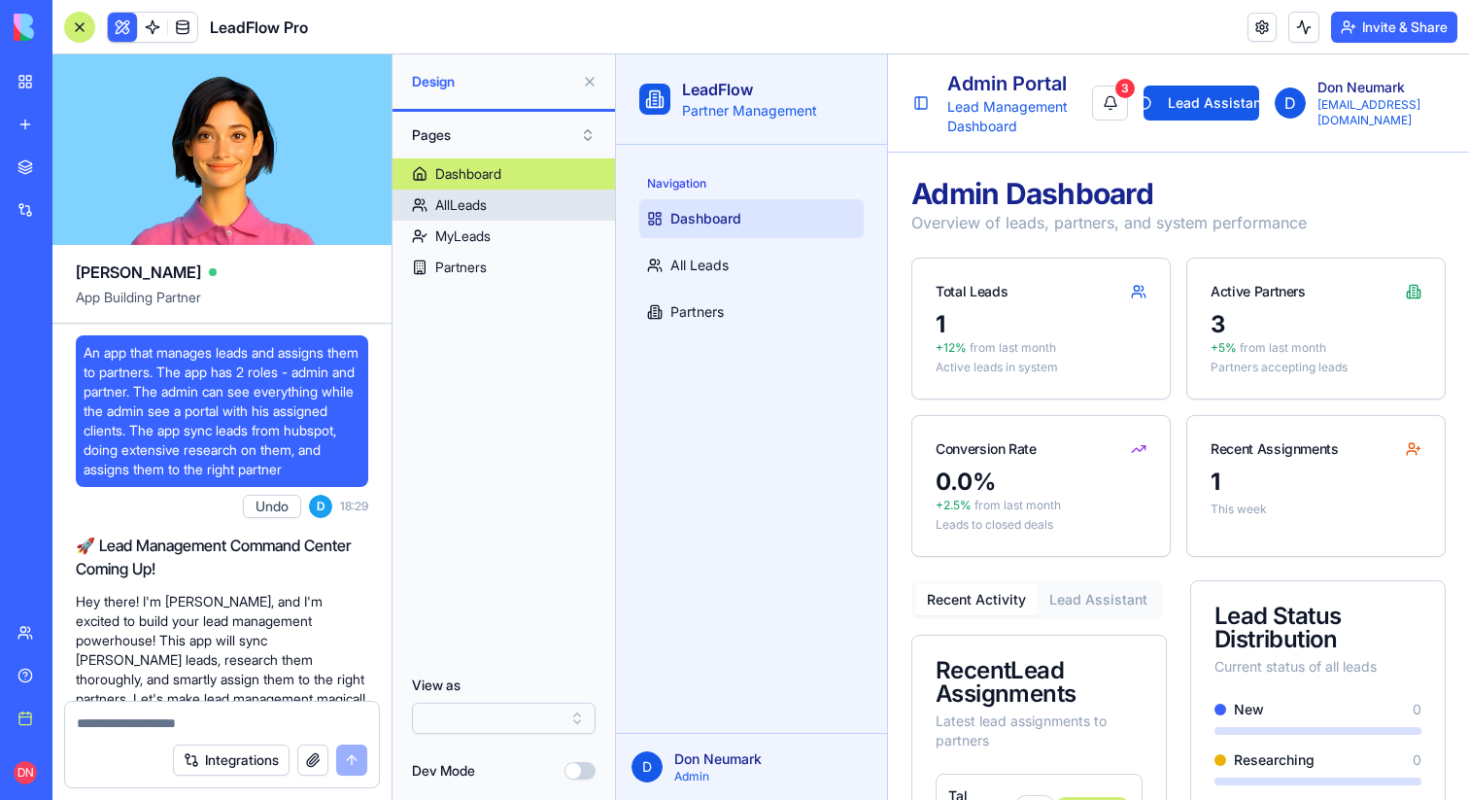
click at [526, 197] on link "AllLeads" at bounding box center [504, 204] width 223 height 31
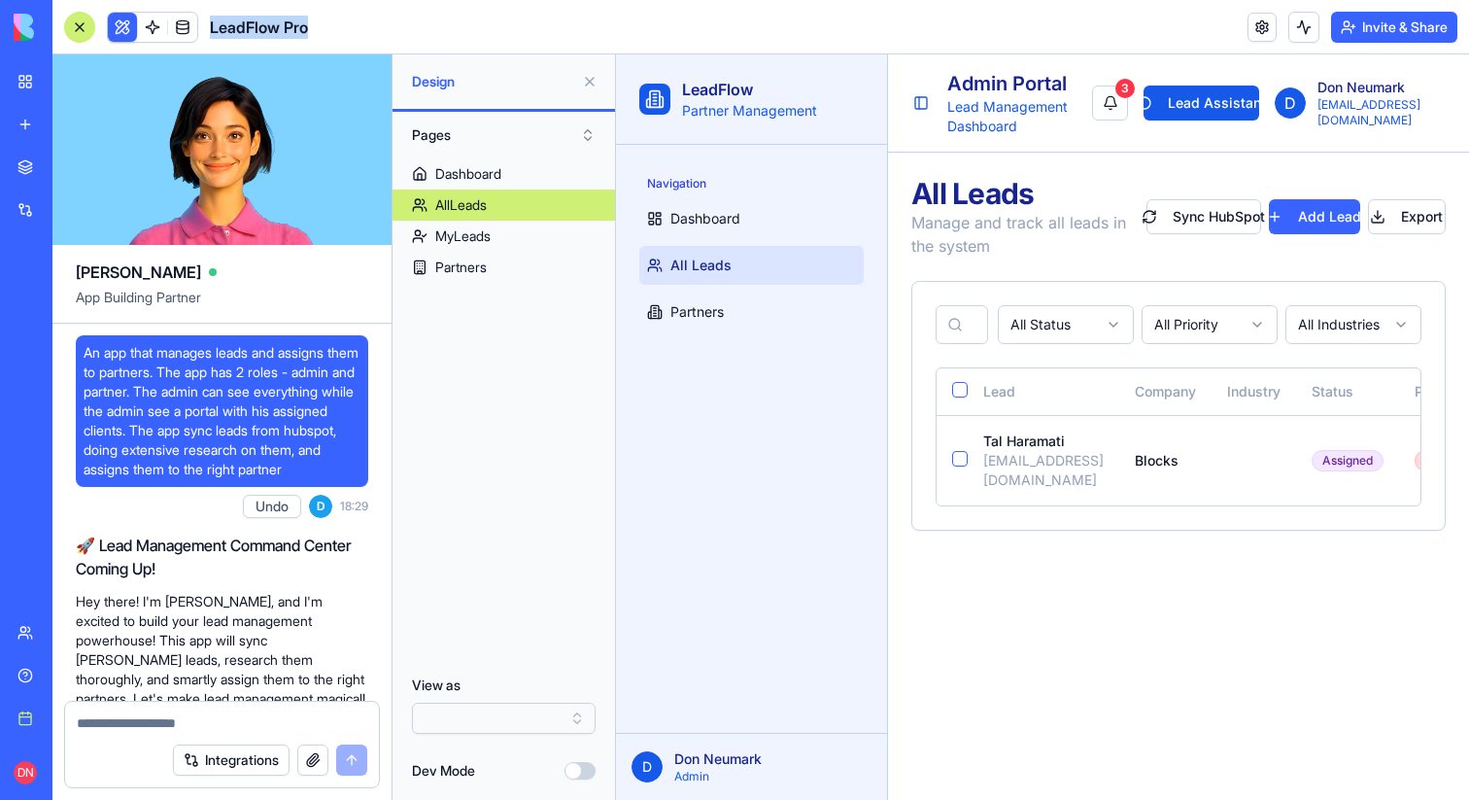
drag, startPoint x: 349, startPoint y: 34, endPoint x: 206, endPoint y: 35, distance: 142.9
click at [206, 35] on header "LeadFlow Pro Invite & Share" at bounding box center [760, 27] width 1417 height 54
copy h1 "LeadFlow Pro"
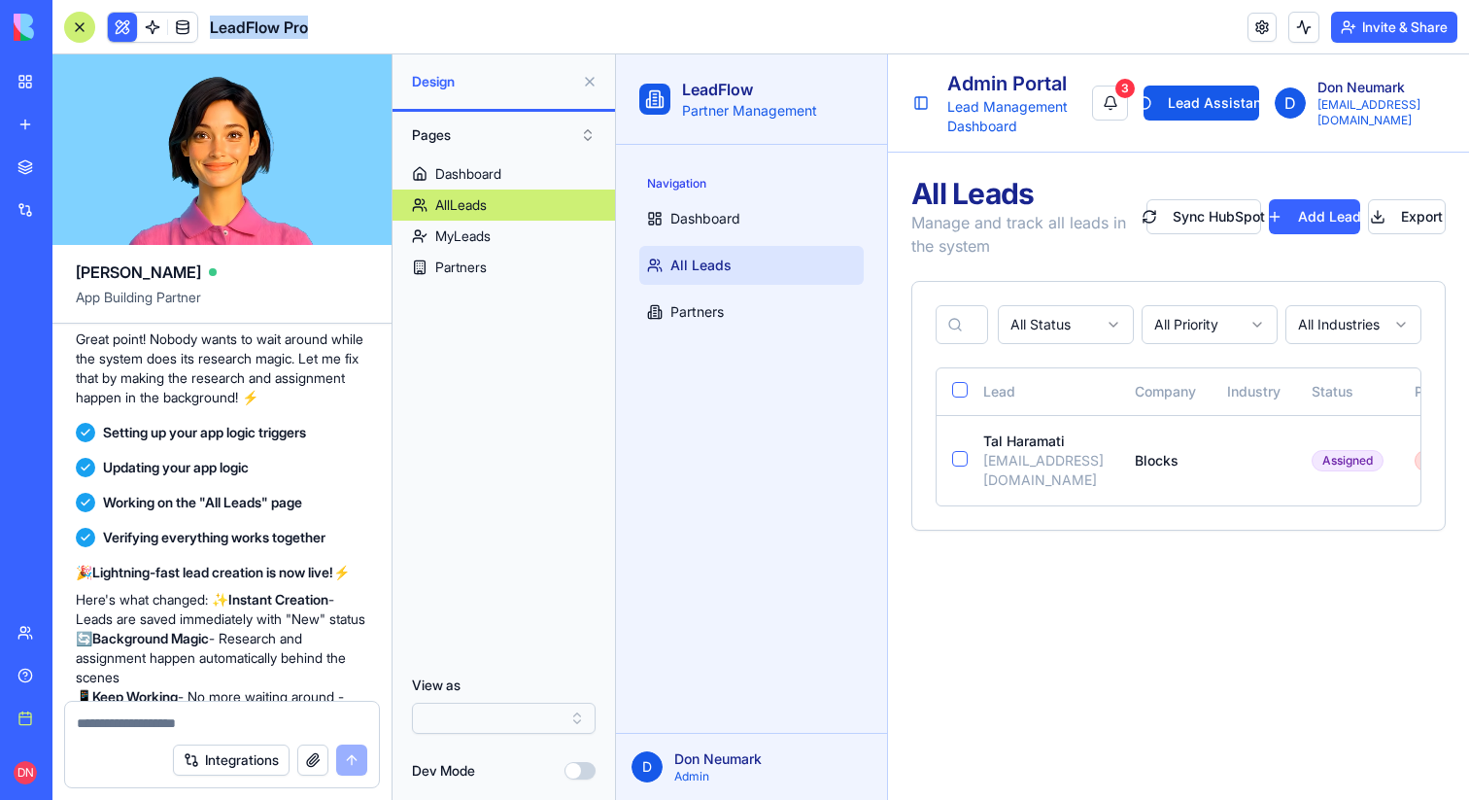
scroll to position [2674, 0]
